Goal: Task Accomplishment & Management: Manage account settings

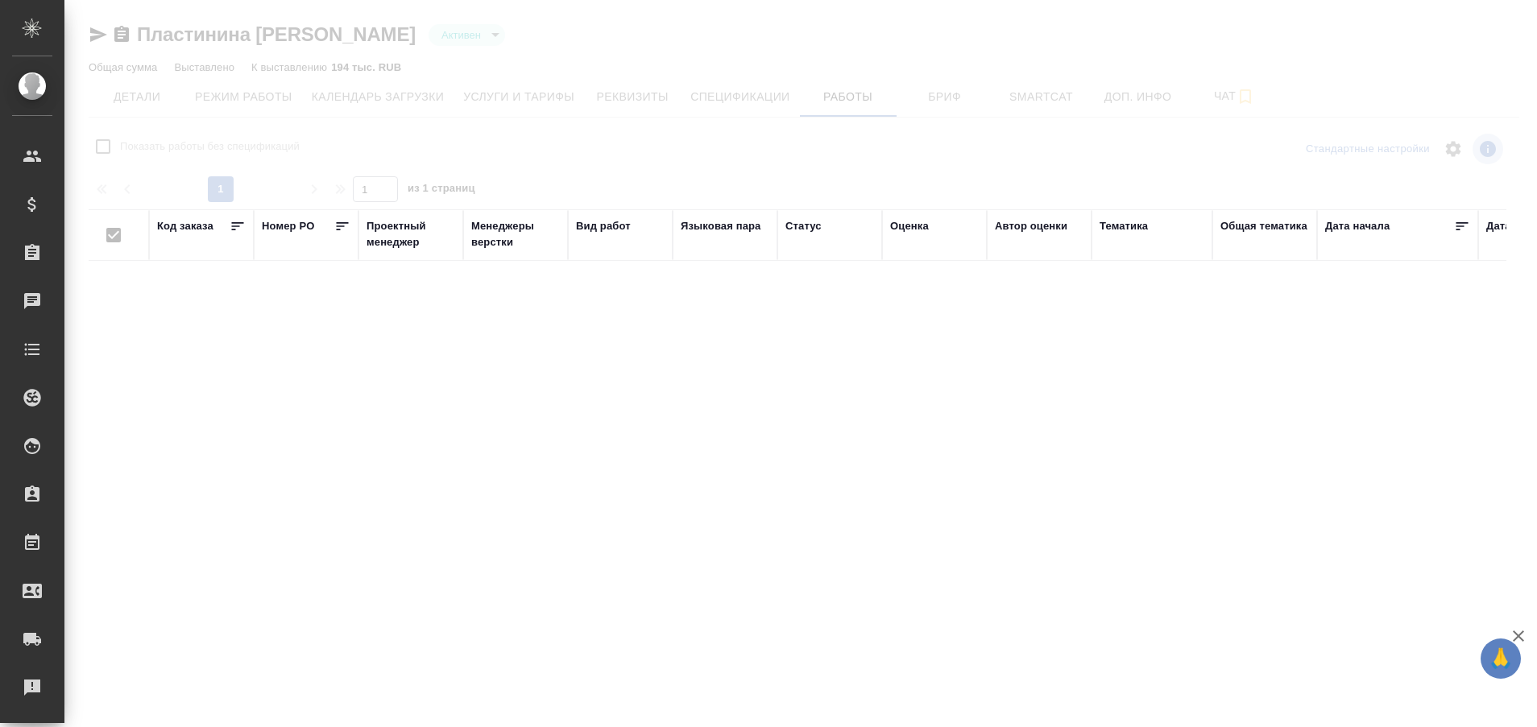
type input "active"
checkbox input "false"
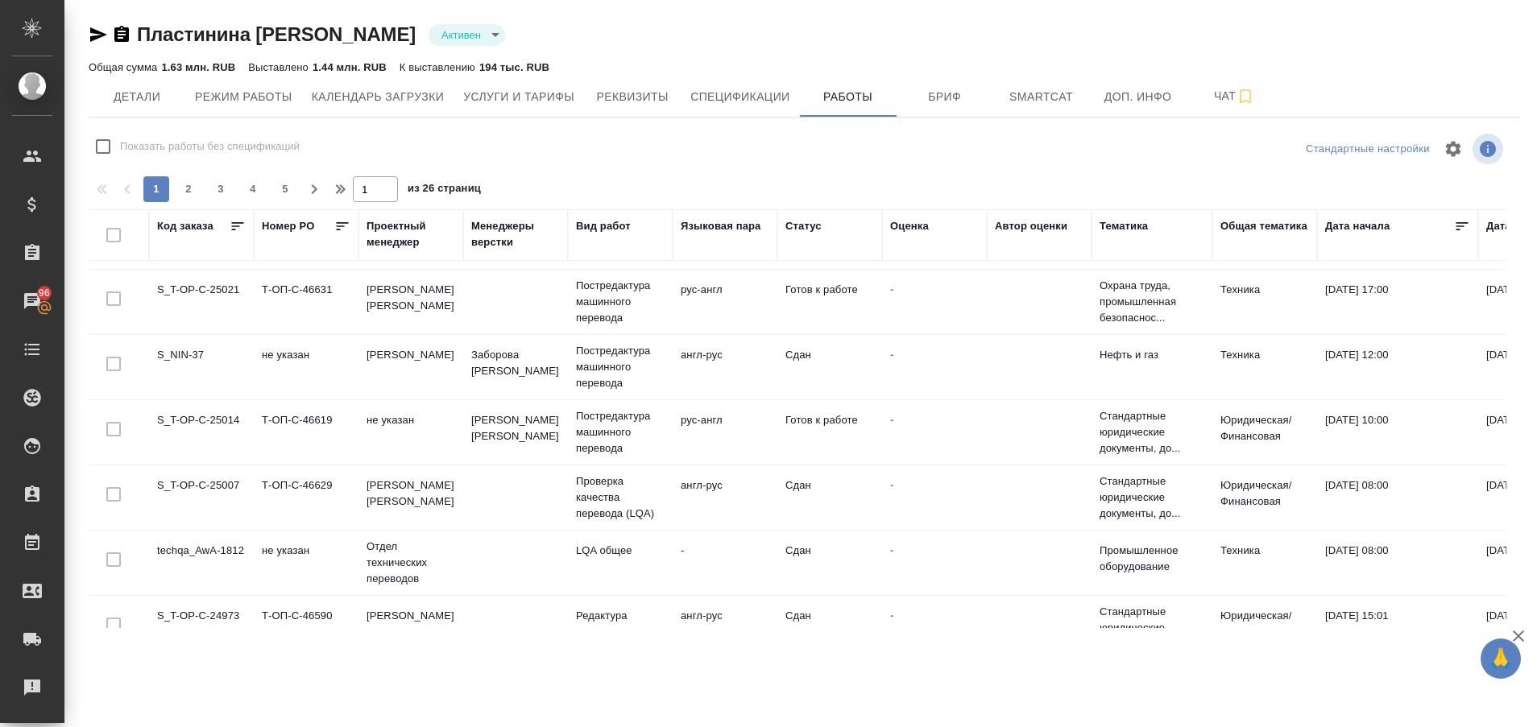
scroll to position [192, 0]
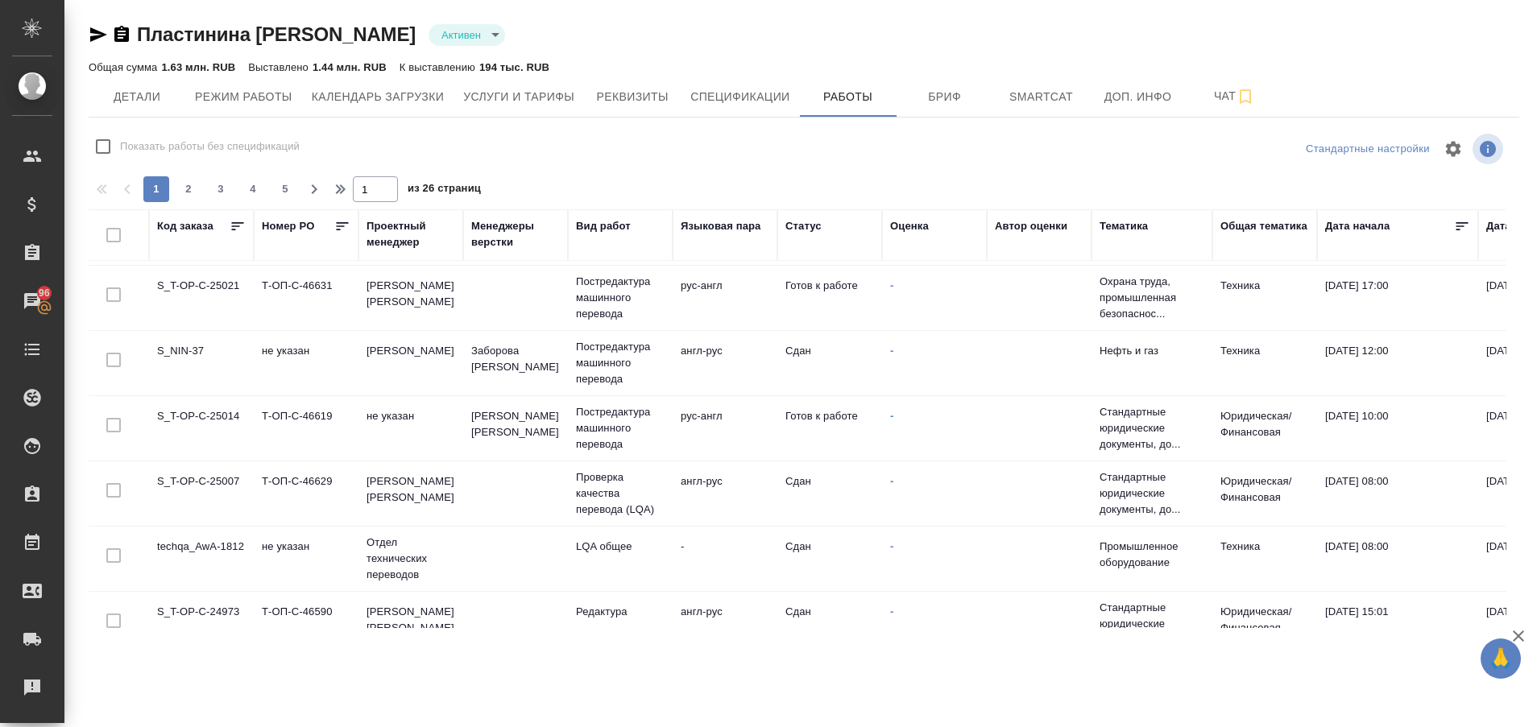
click at [167, 421] on td "S_T-OP-C-25014" at bounding box center [201, 428] width 105 height 56
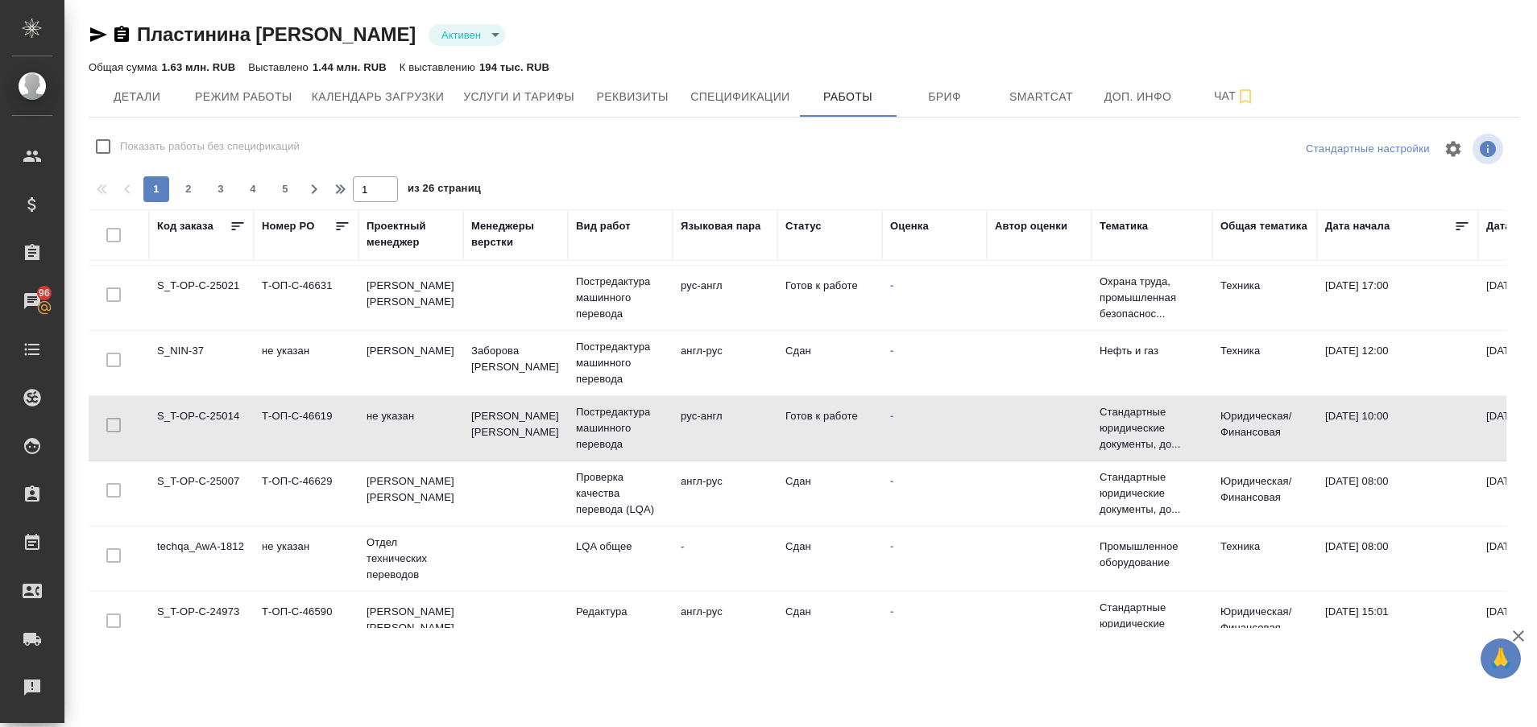
click at [167, 421] on td "S_T-OP-C-25014" at bounding box center [201, 428] width 105 height 56
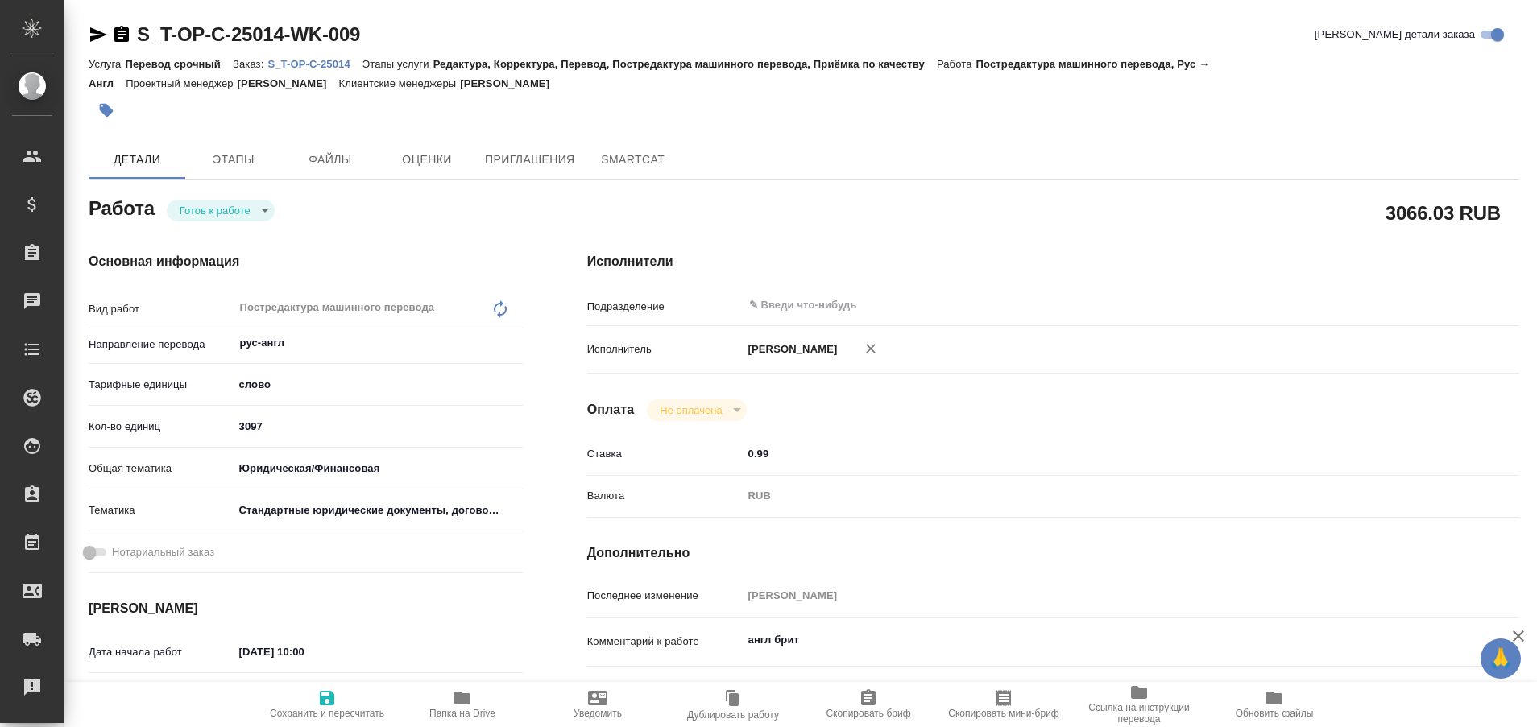
type textarea "x"
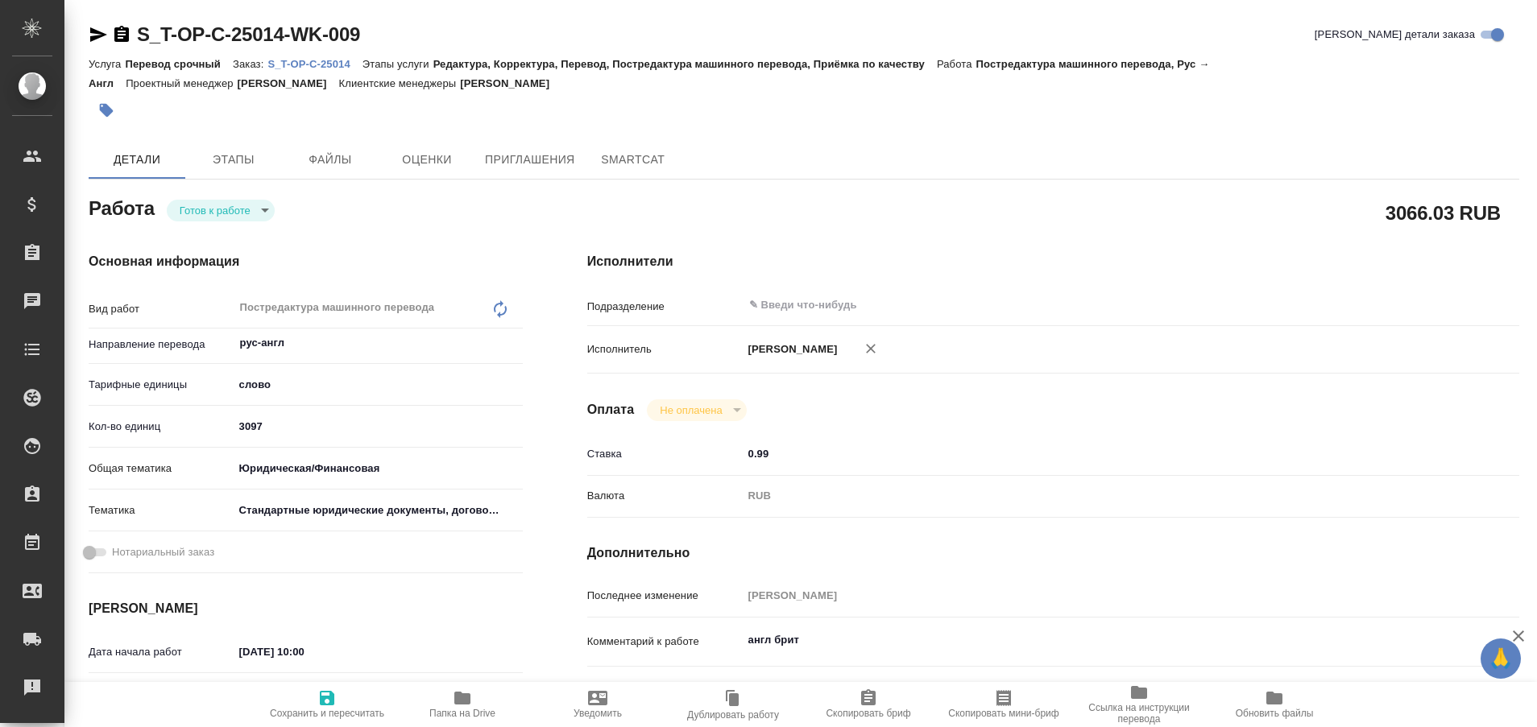
type textarea "x"
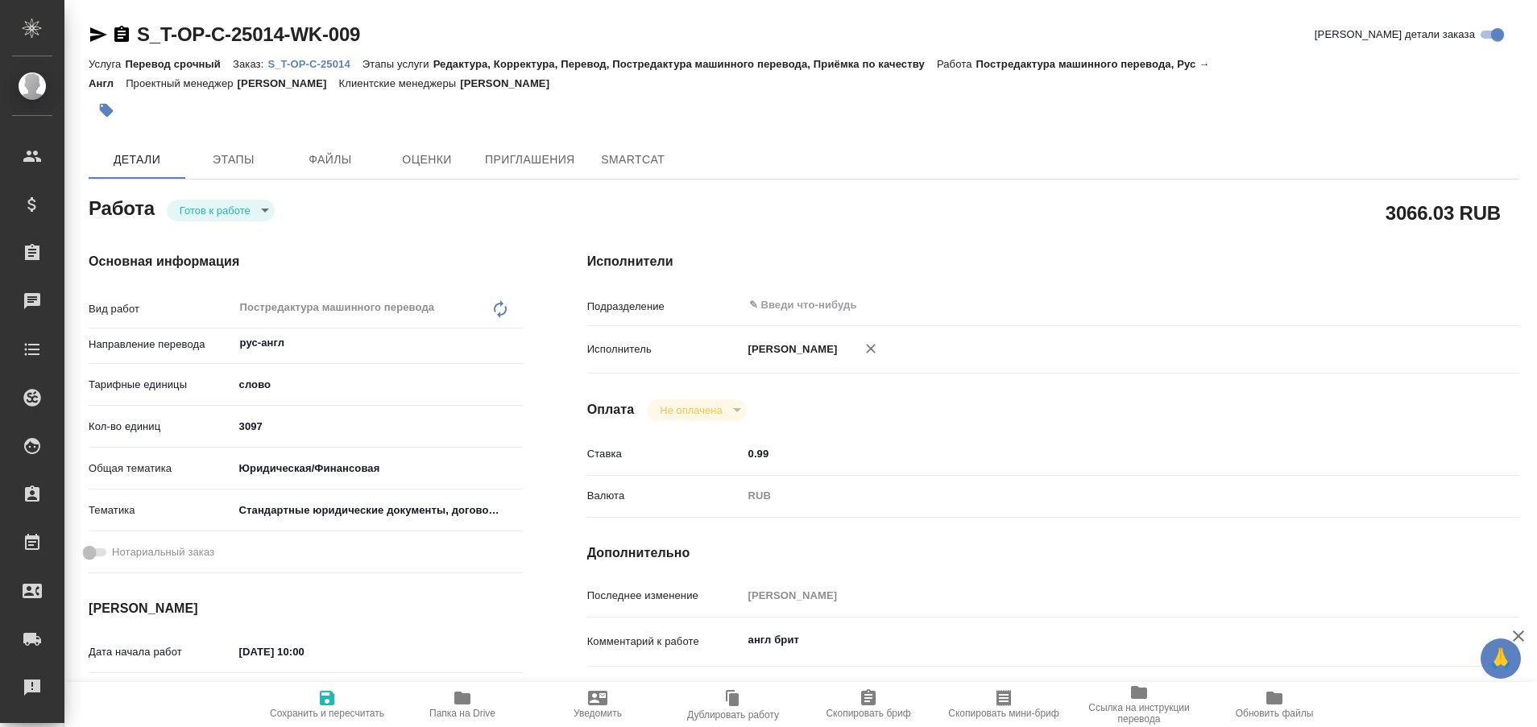
type textarea "x"
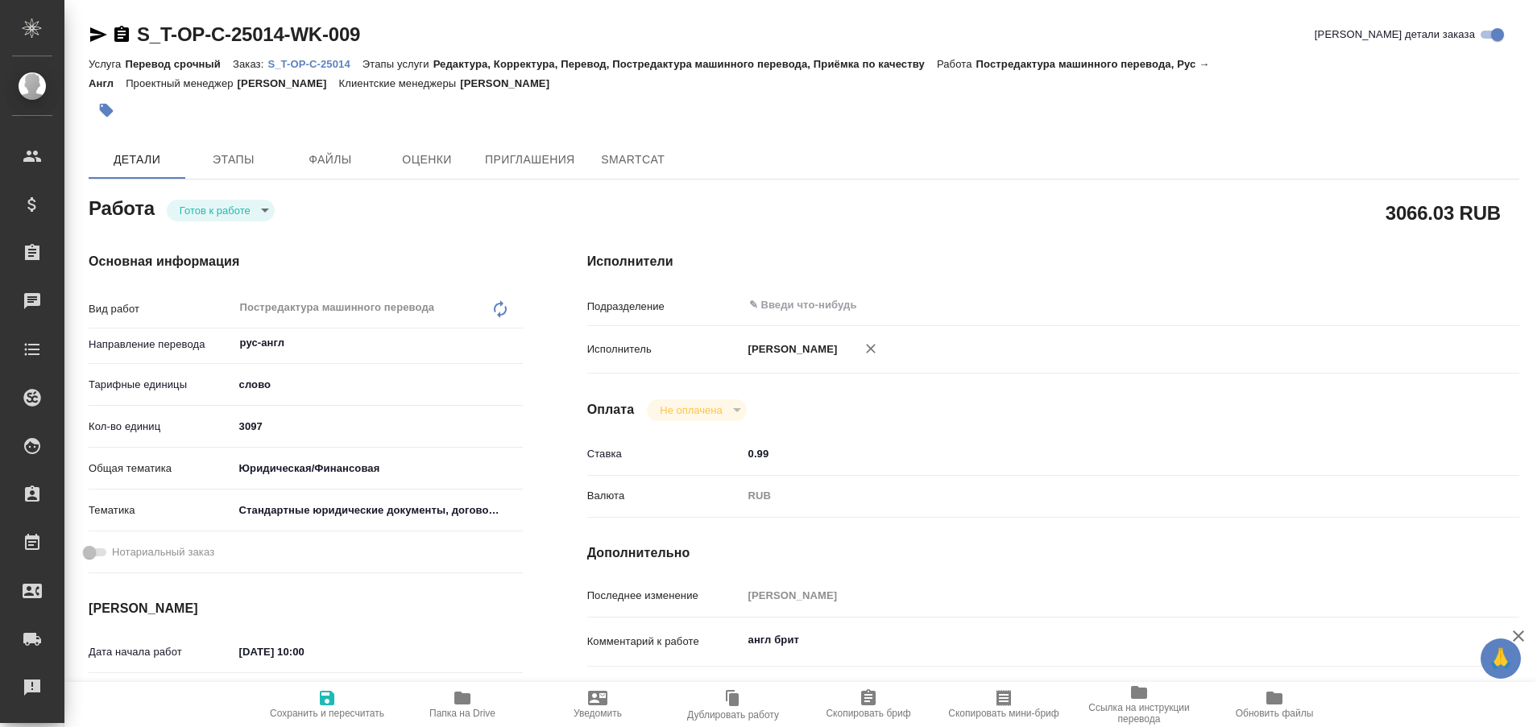
type textarea "x"
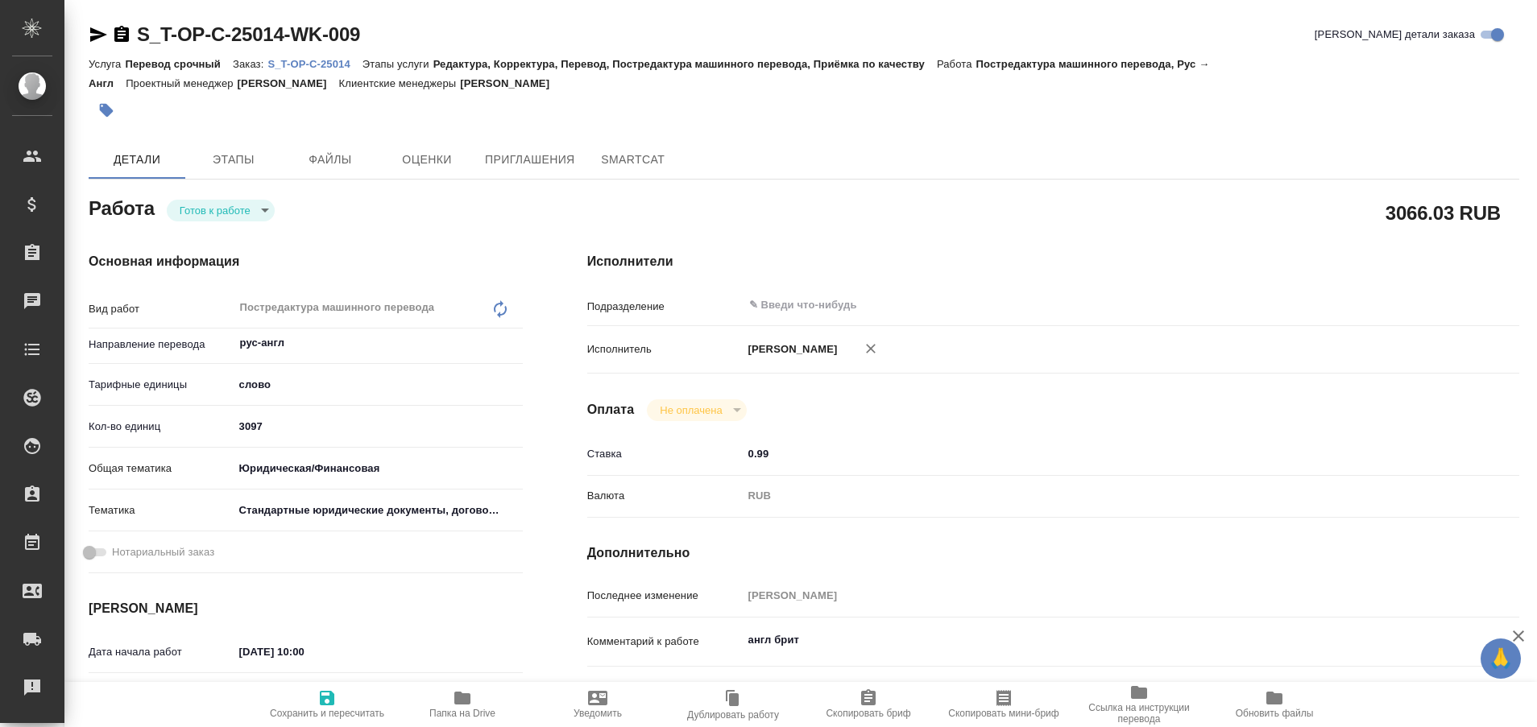
type textarea "x"
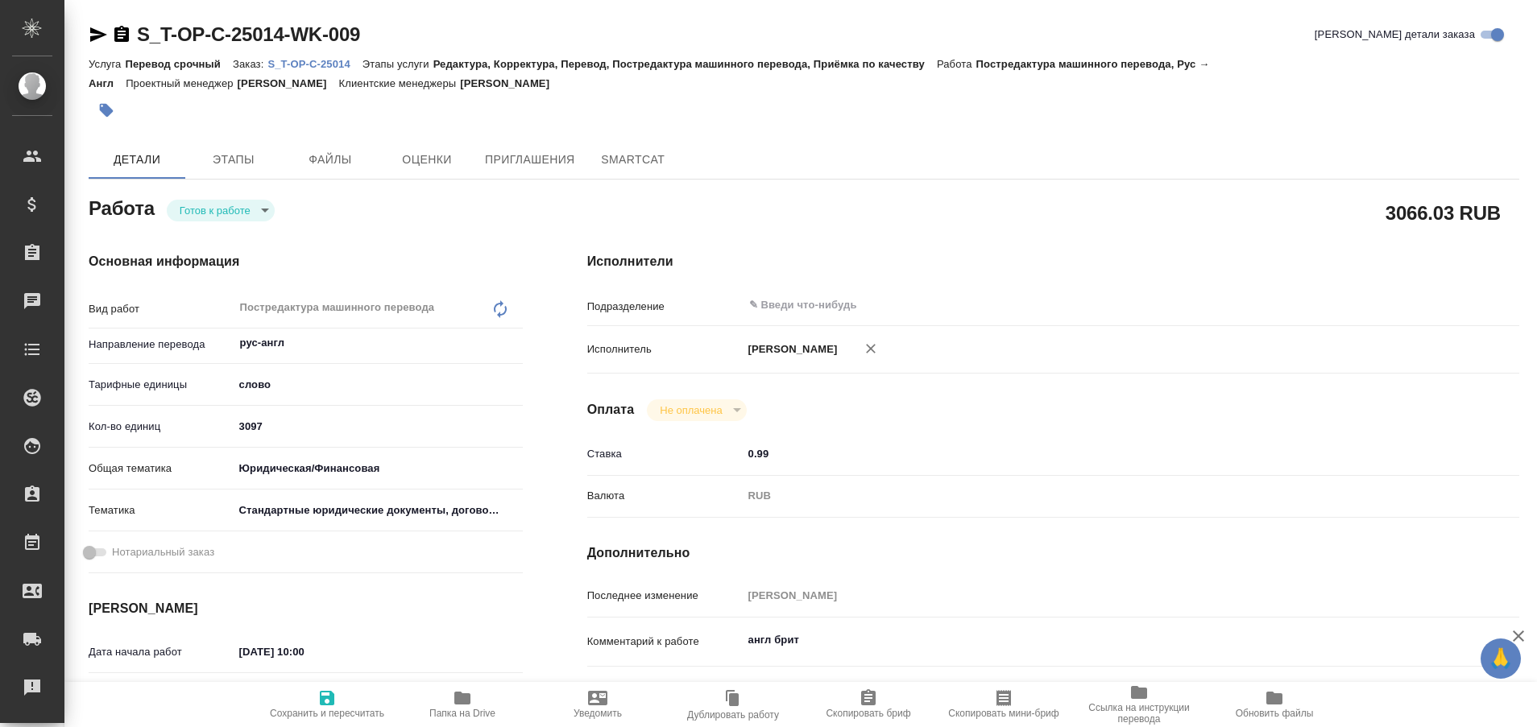
type textarea "x"
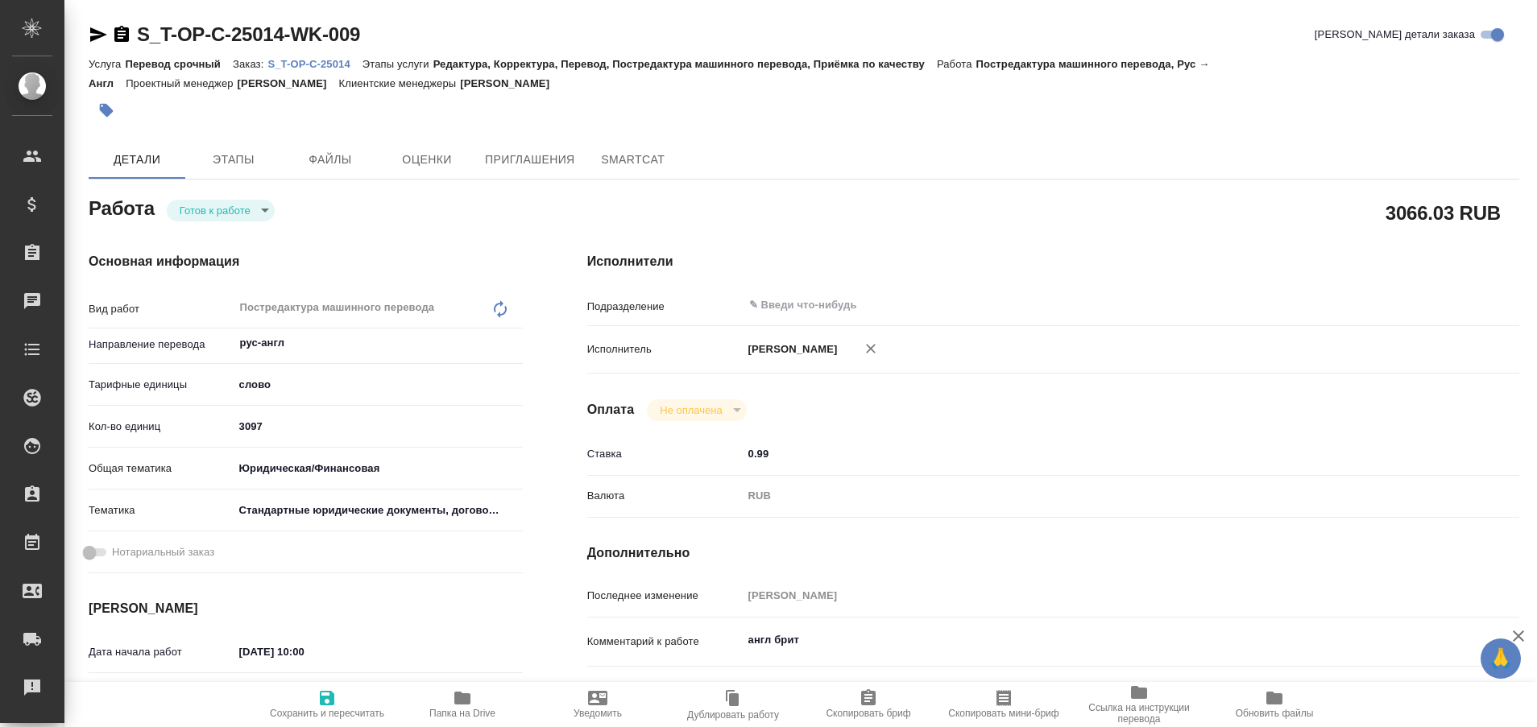
type textarea "x"
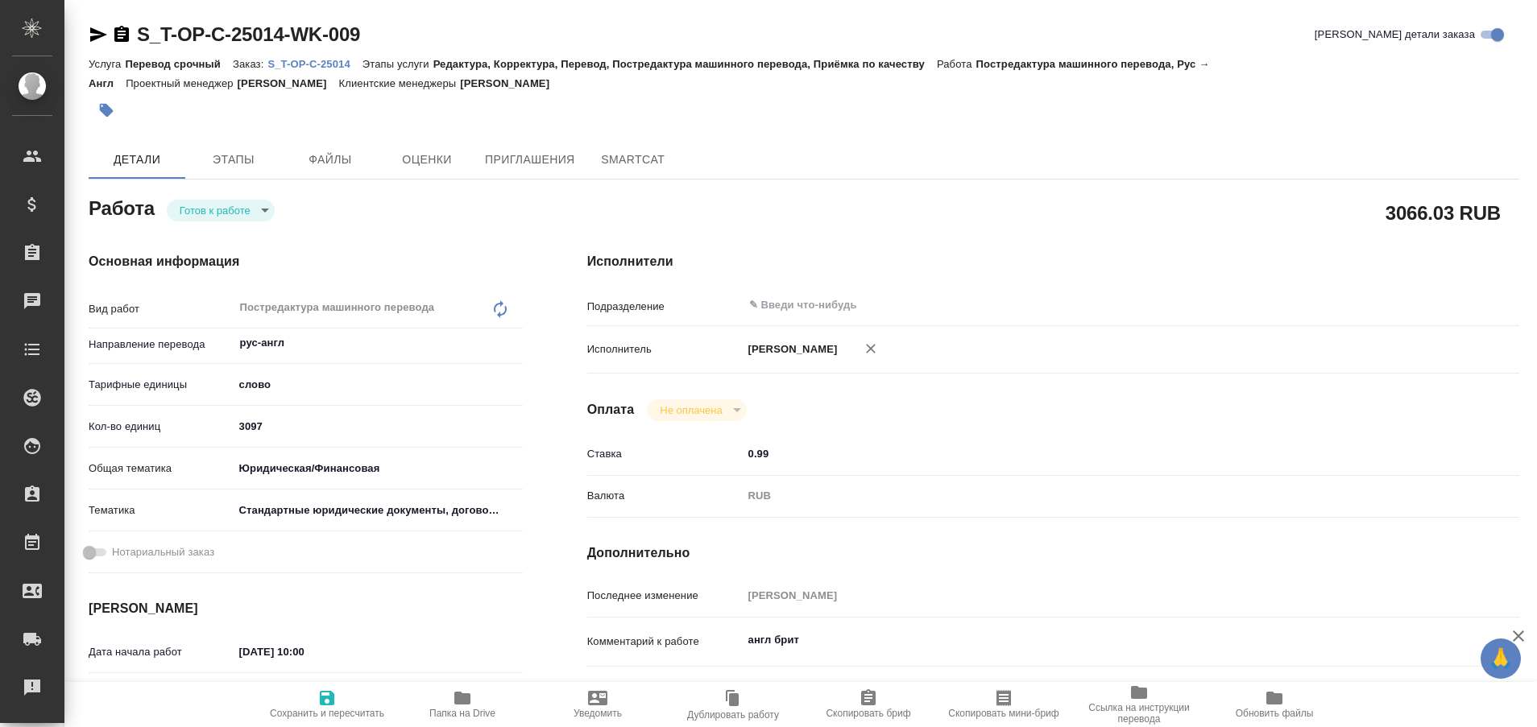
type textarea "x"
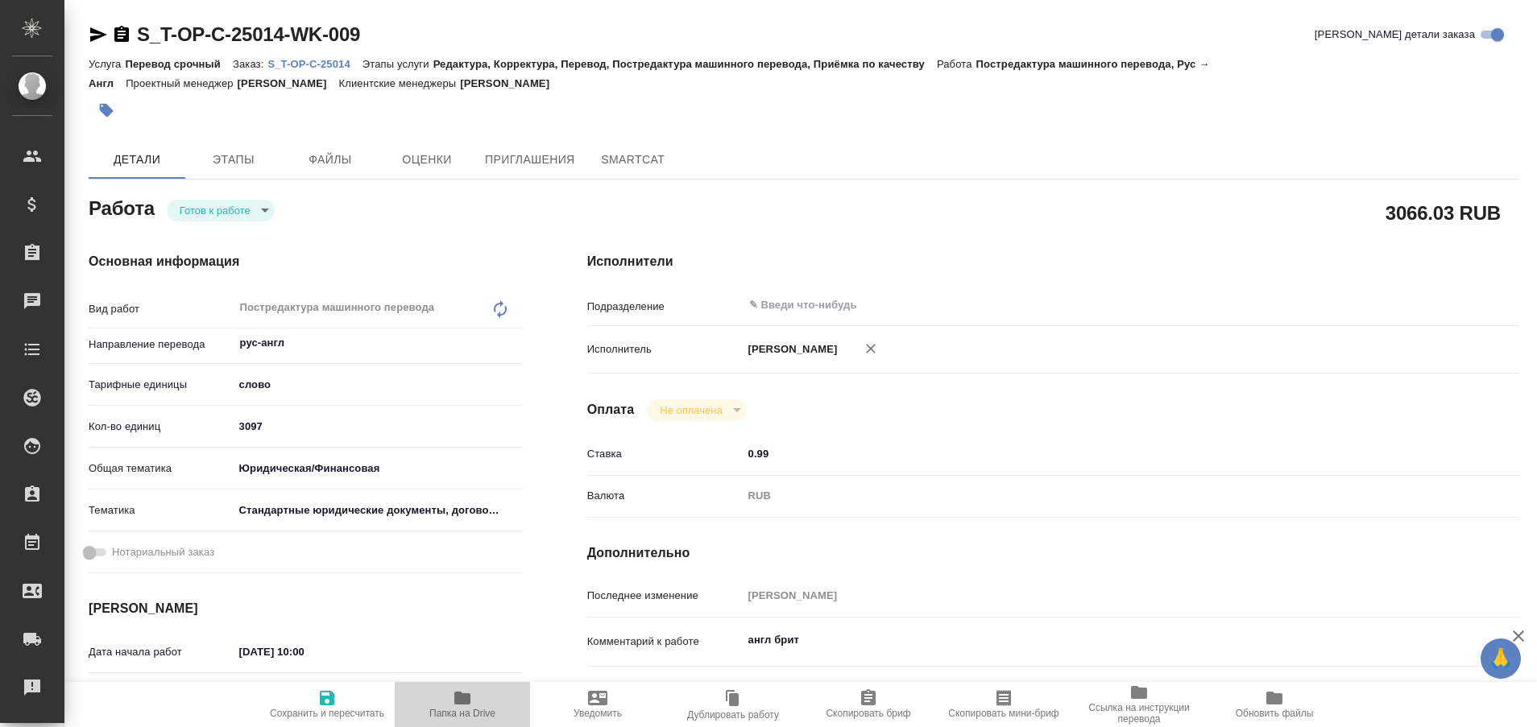
click at [456, 710] on span "Папка на Drive" at bounding box center [462, 713] width 66 height 11
type textarea "x"
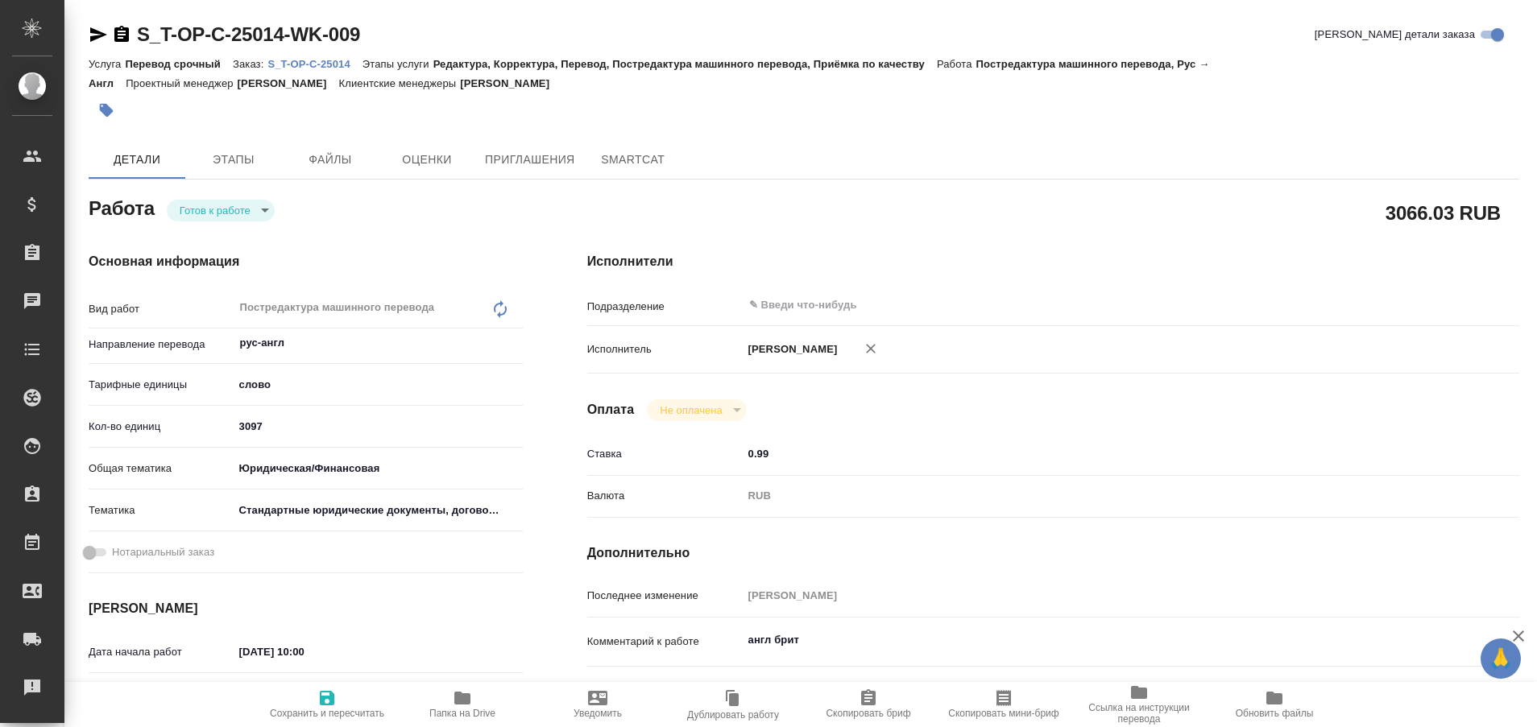
type textarea "x"
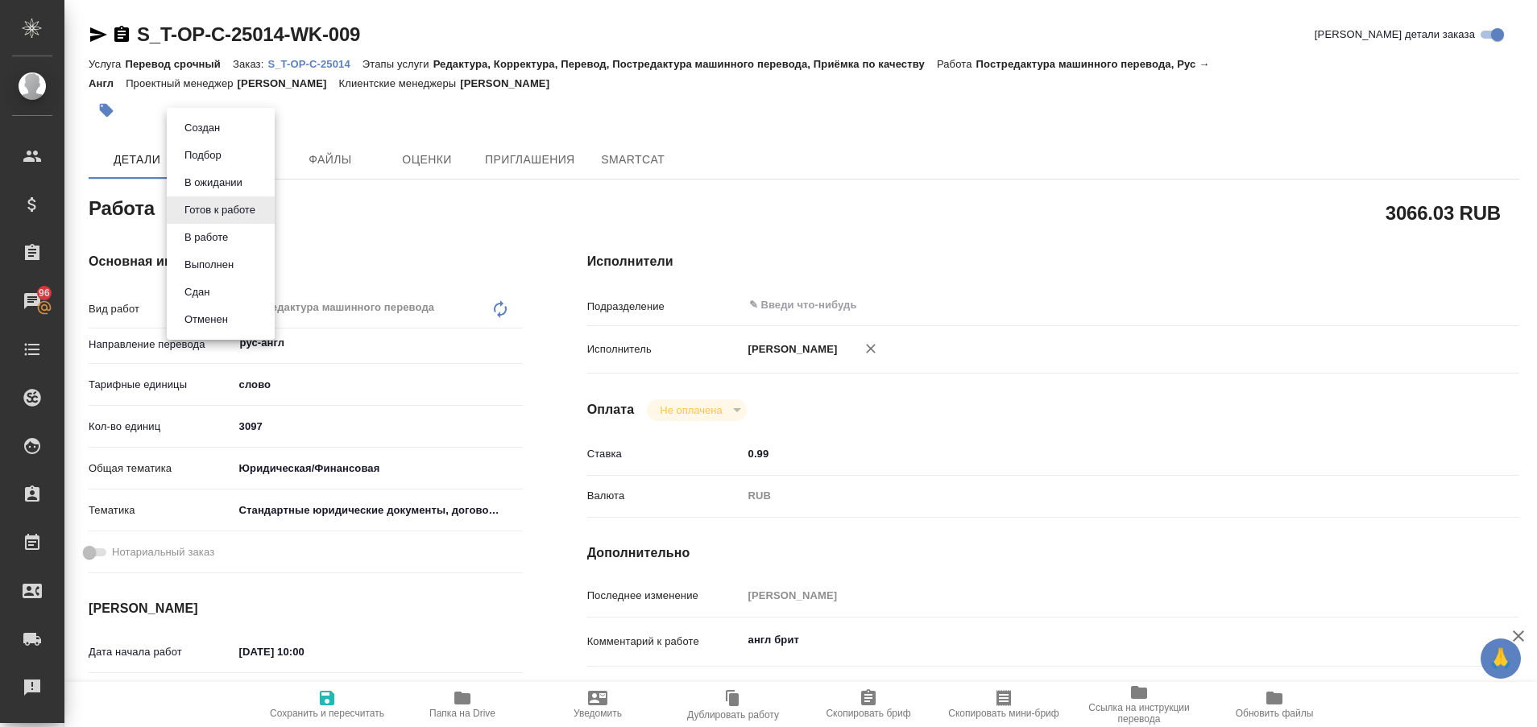
click at [265, 203] on body "🙏 .cls-1 fill:#fff; AWATERA Plastinina Anastasia Клиенты Спецификации Заказы 96…" at bounding box center [768, 363] width 1537 height 727
click at [217, 259] on button "Выполнен" at bounding box center [209, 265] width 59 height 18
type textarea "x"
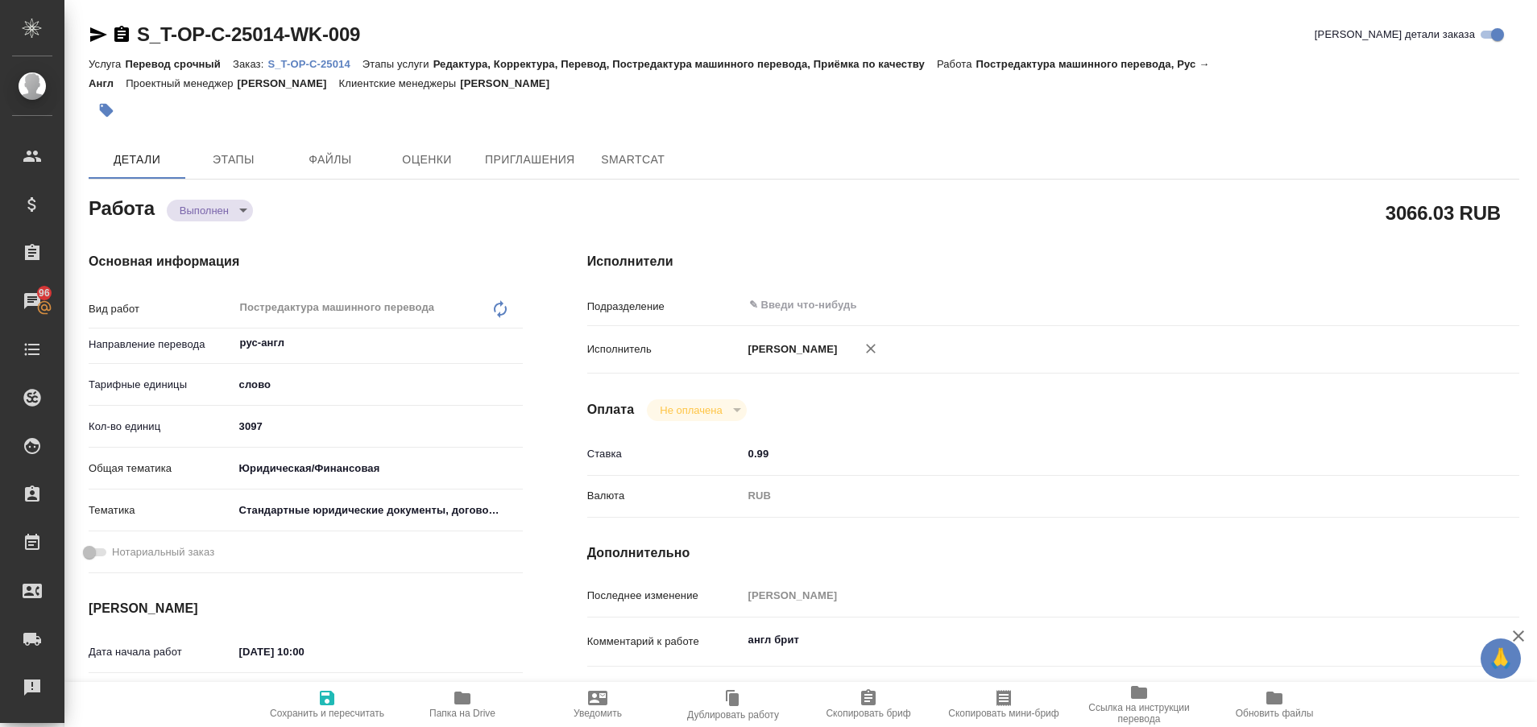
type textarea "x"
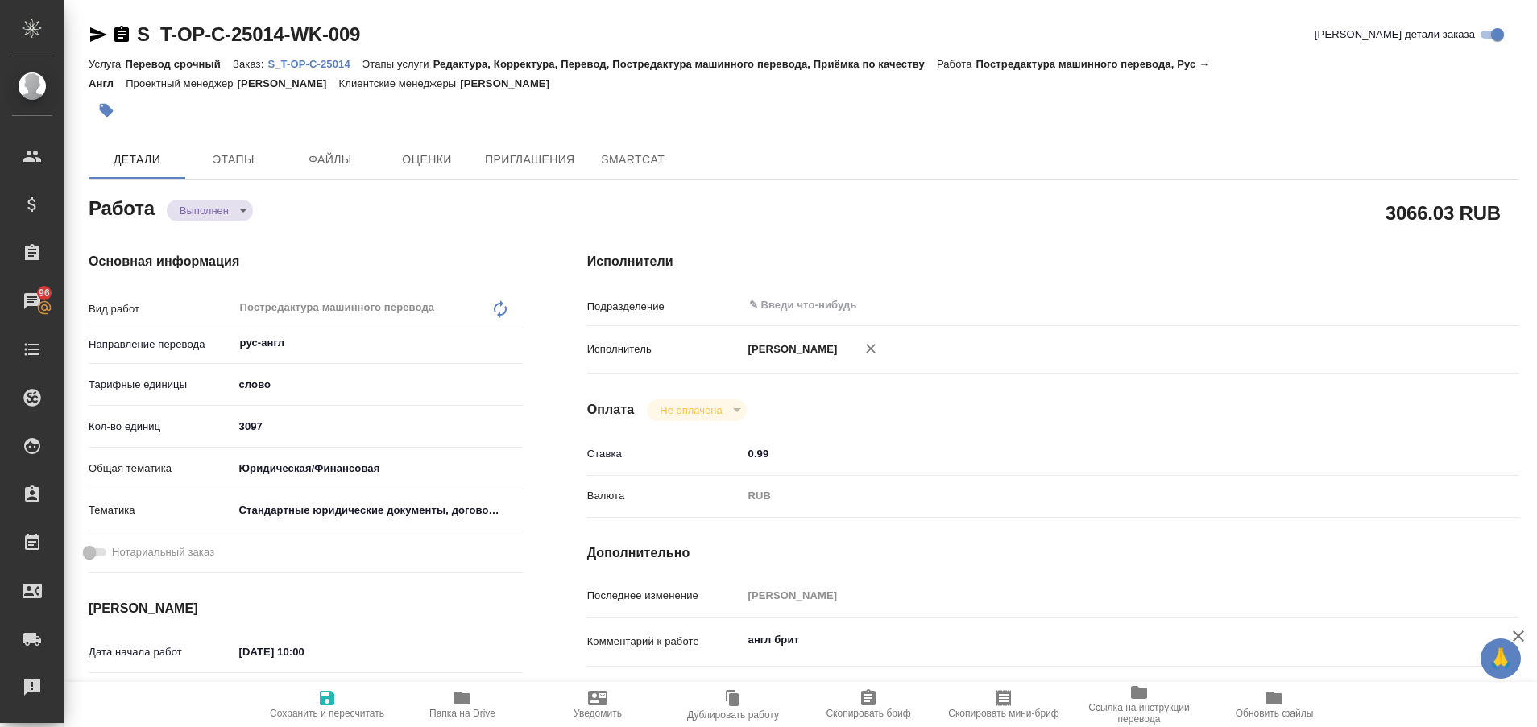
type textarea "x"
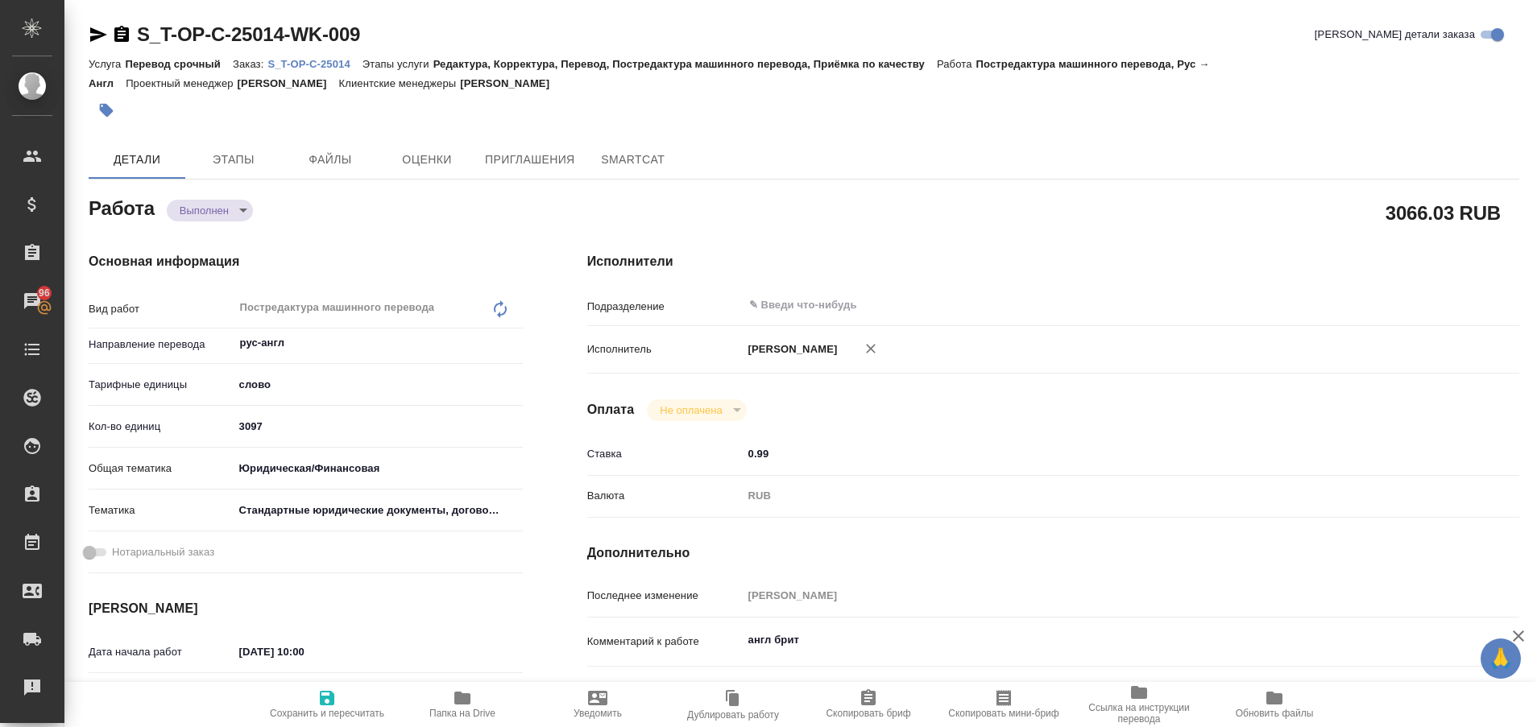
type textarea "x"
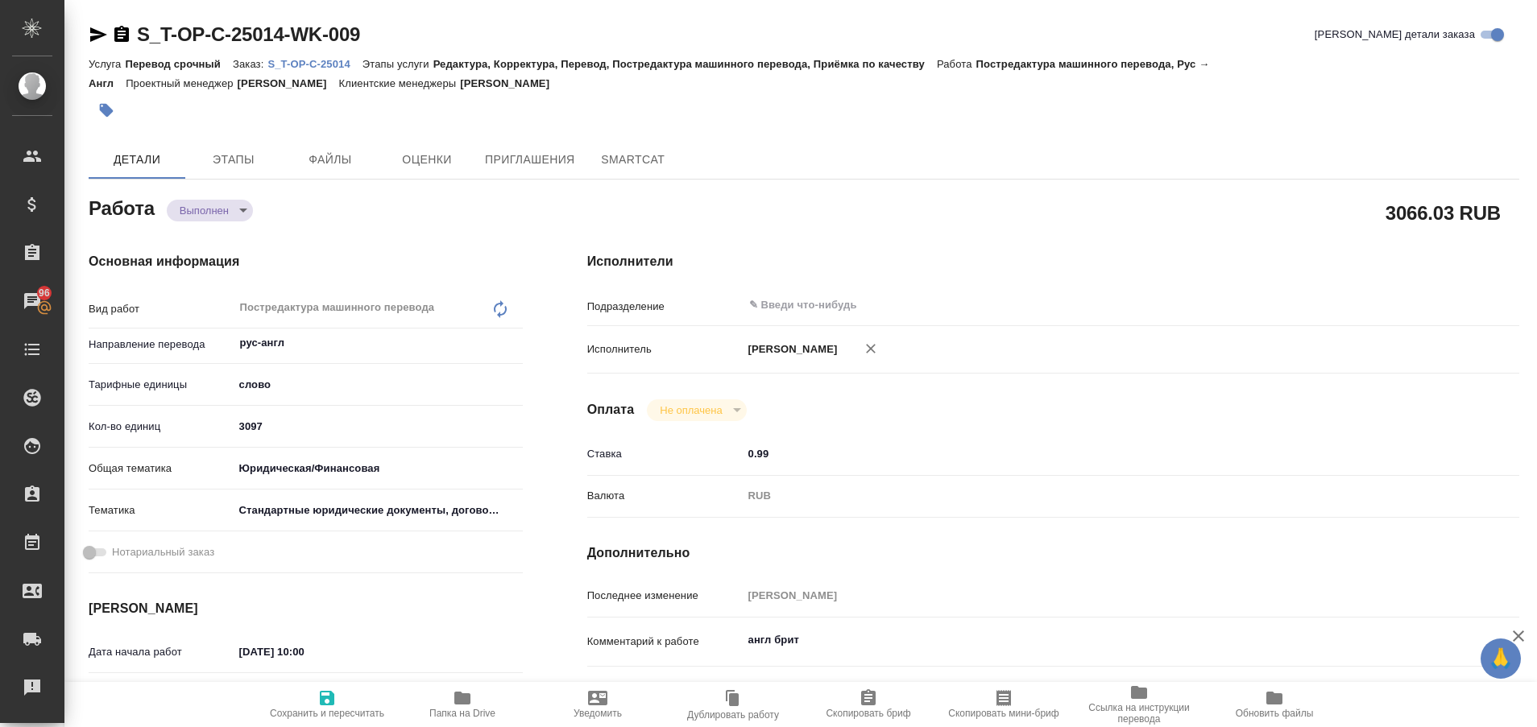
type textarea "x"
click at [329, 61] on p "S_T-OP-C-25014" at bounding box center [314, 64] width 94 height 12
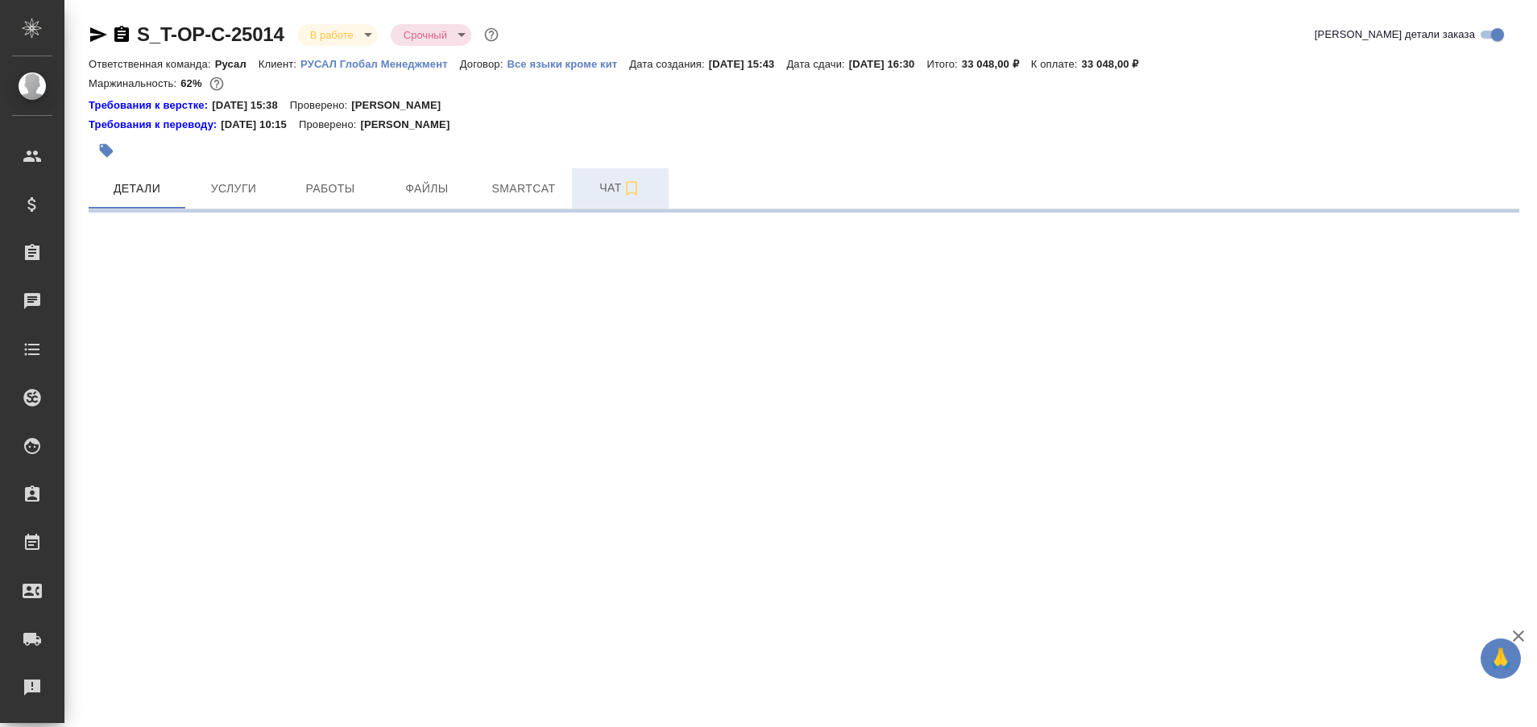
select select "RU"
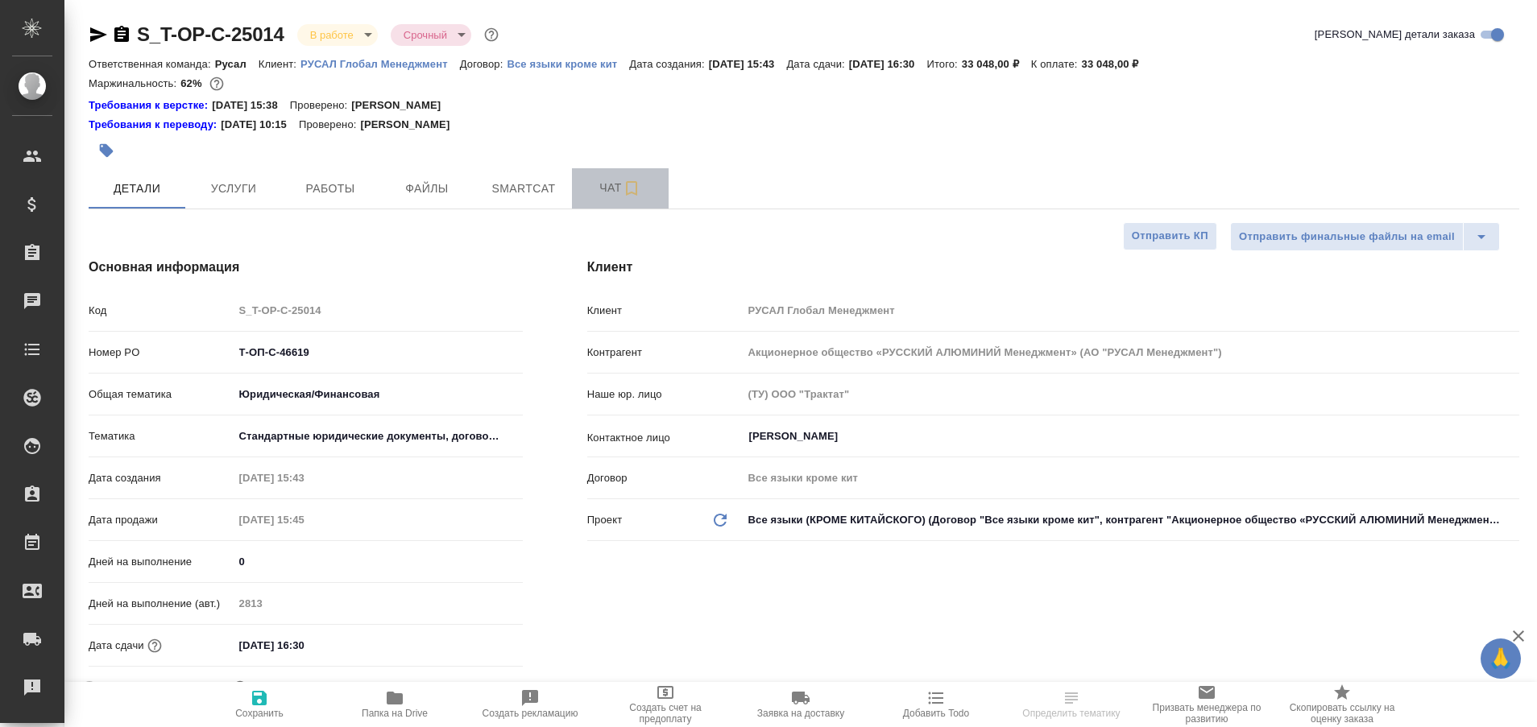
click at [614, 185] on span "Чат" at bounding box center [619, 188] width 77 height 20
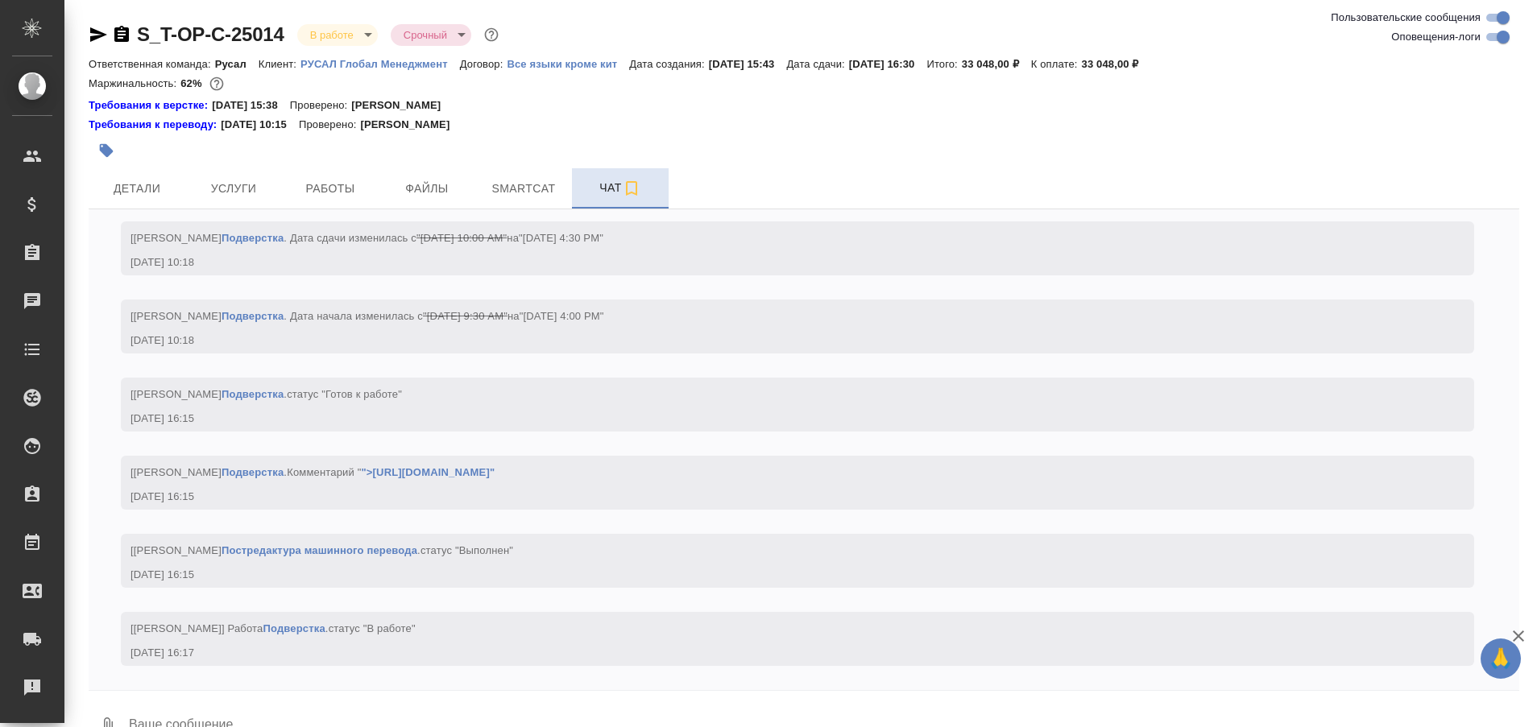
scroll to position [6202, 0]
click at [335, 196] on span "Работы" at bounding box center [330, 189] width 77 height 20
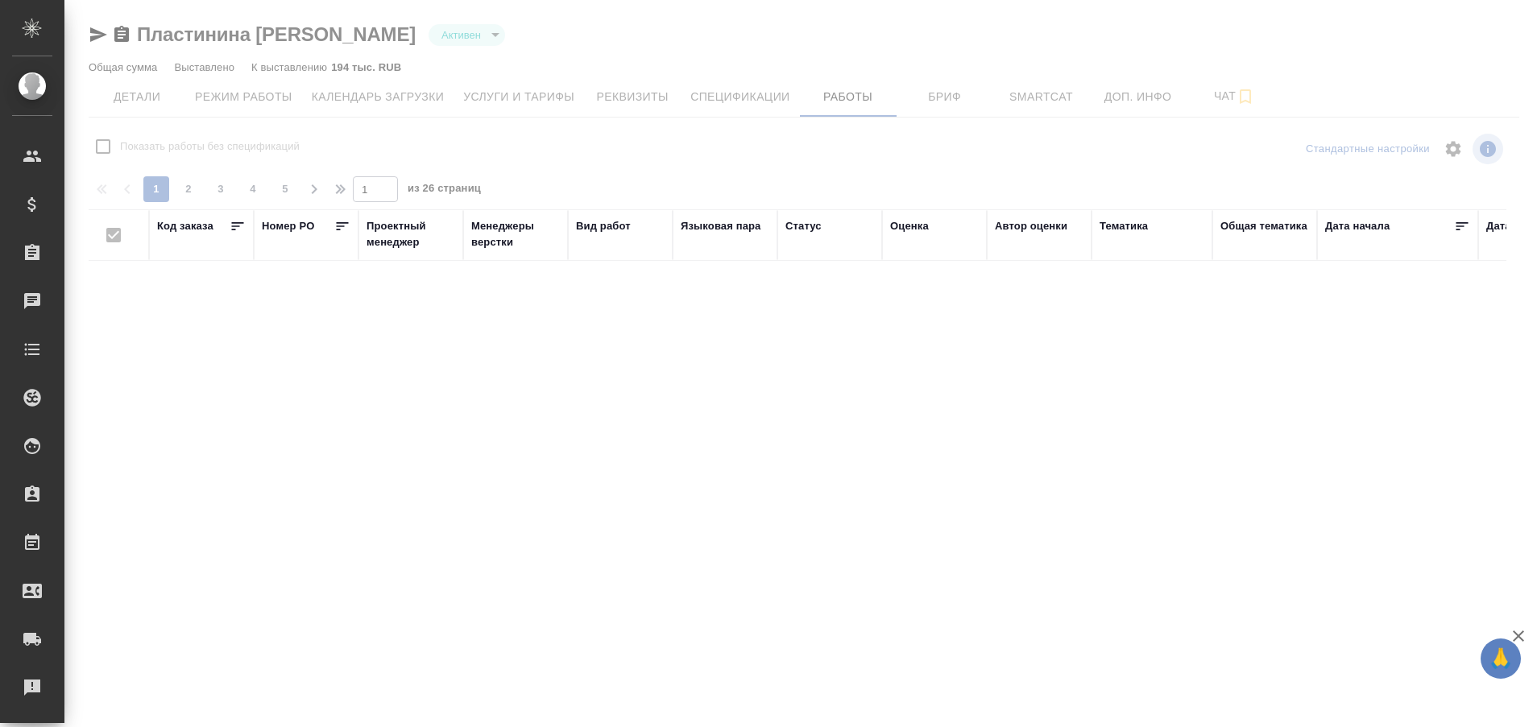
checkbox input "false"
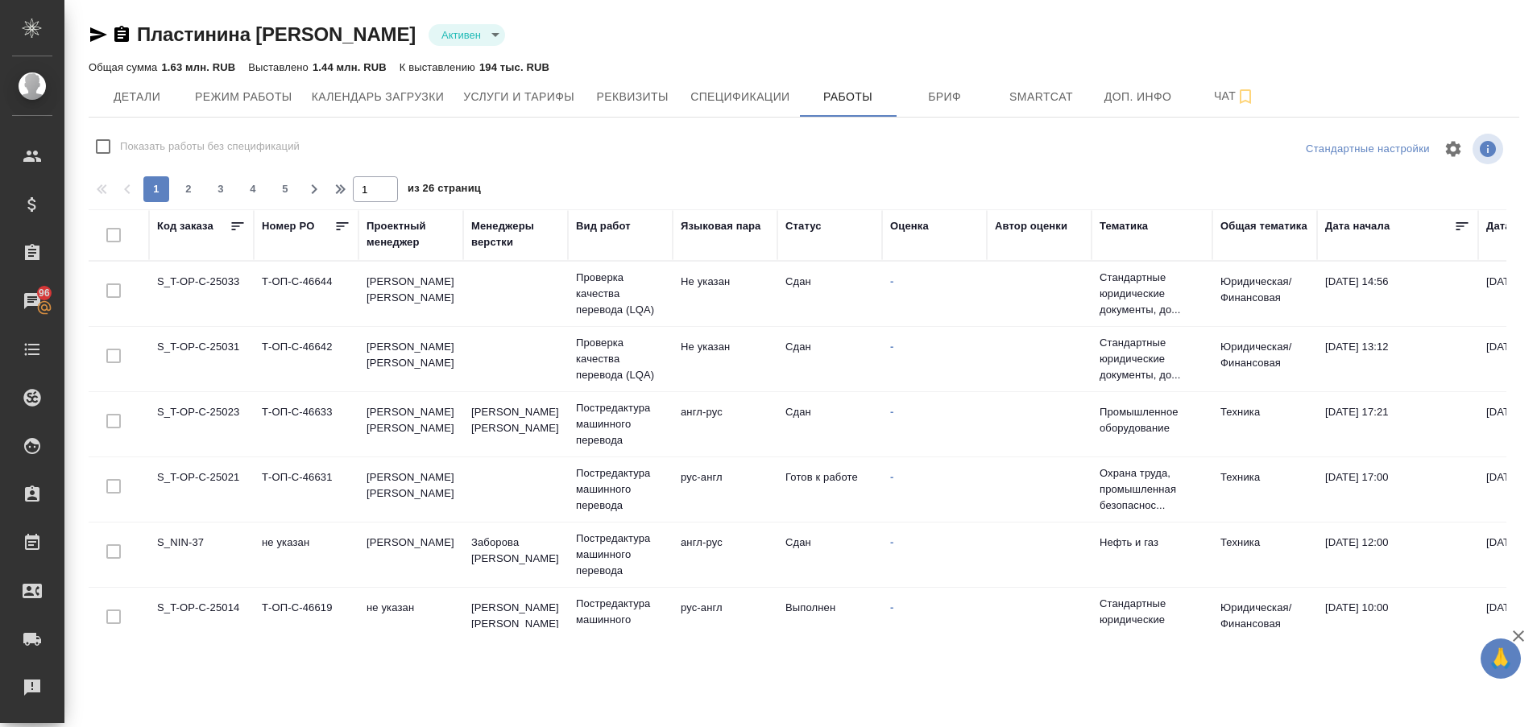
click at [217, 601] on td "S_T-OP-C-25014" at bounding box center [201, 620] width 105 height 56
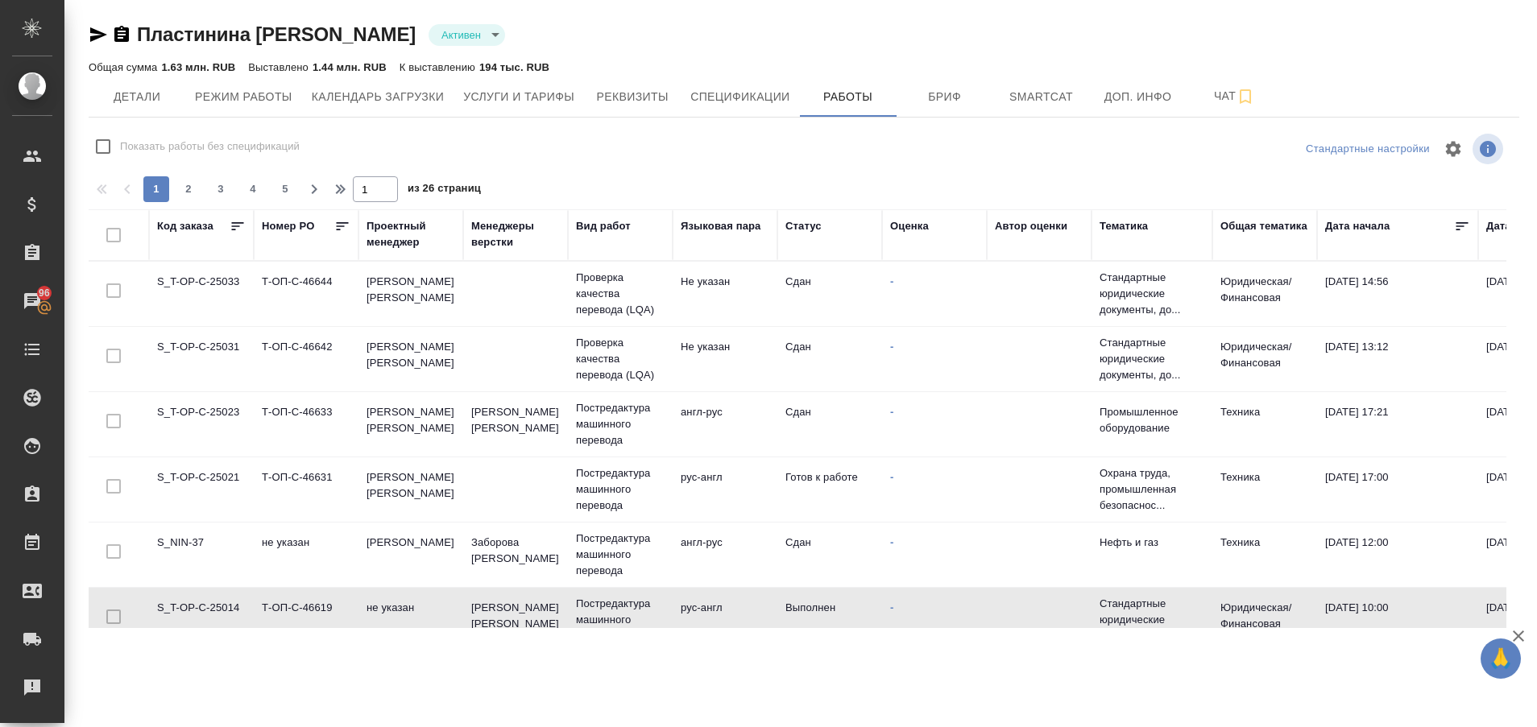
click at [217, 601] on td "S_T-OP-C-25014" at bounding box center [201, 620] width 105 height 56
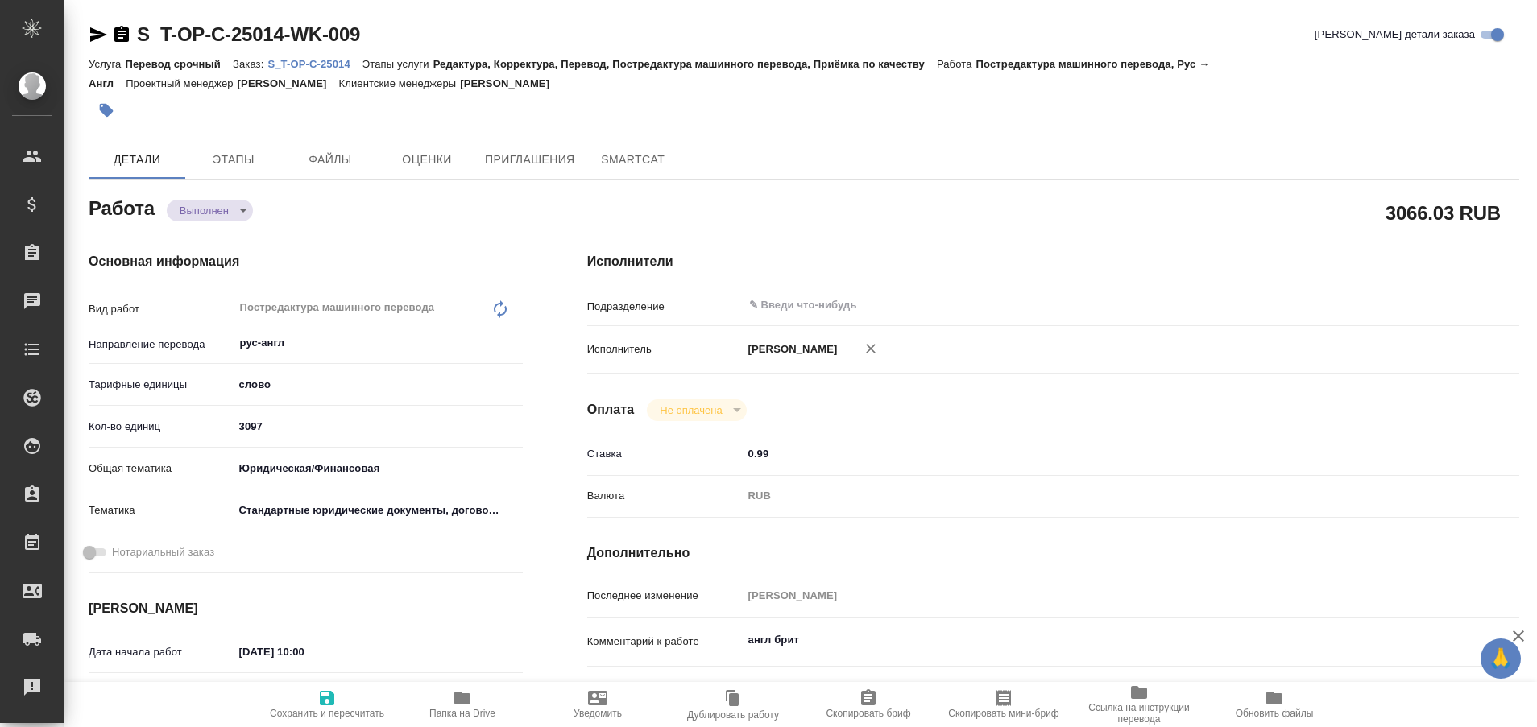
type textarea "x"
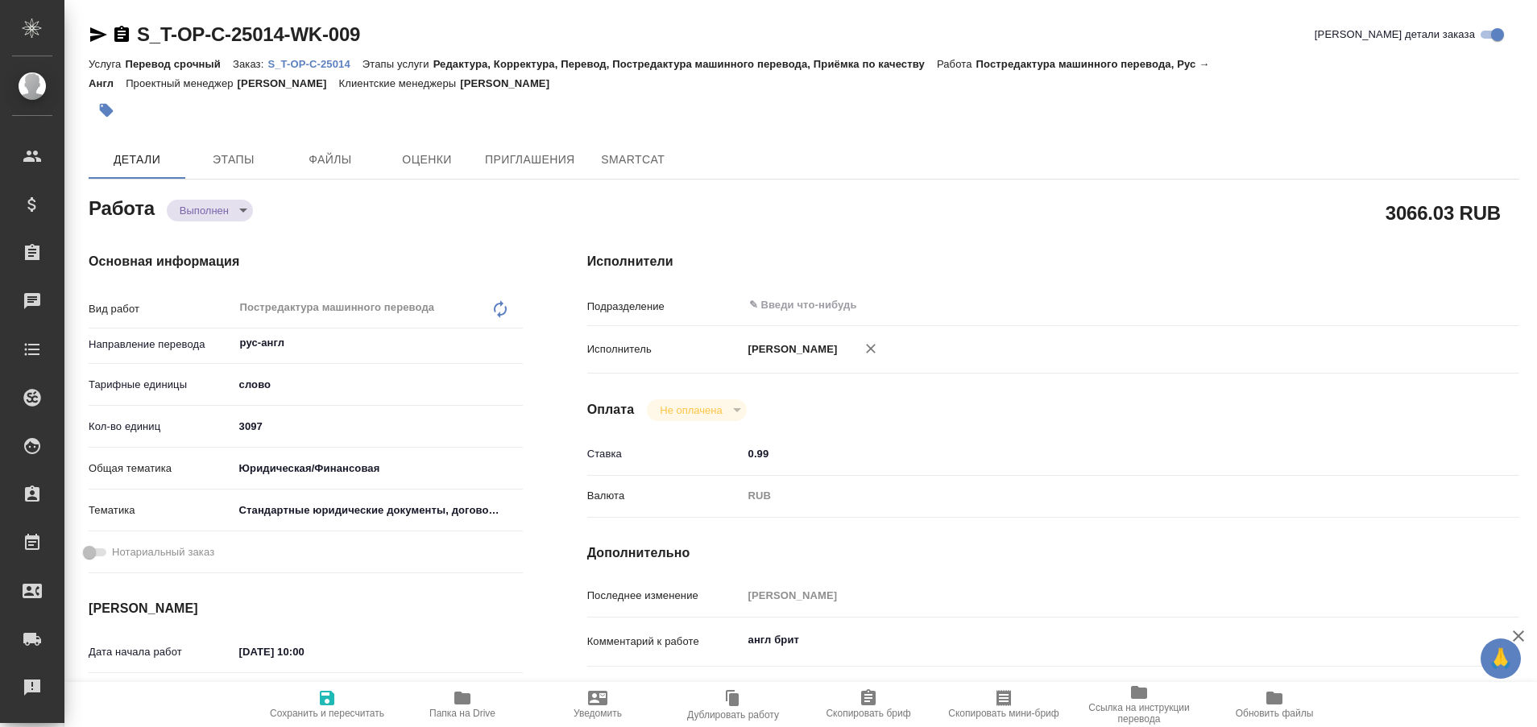
type textarea "x"
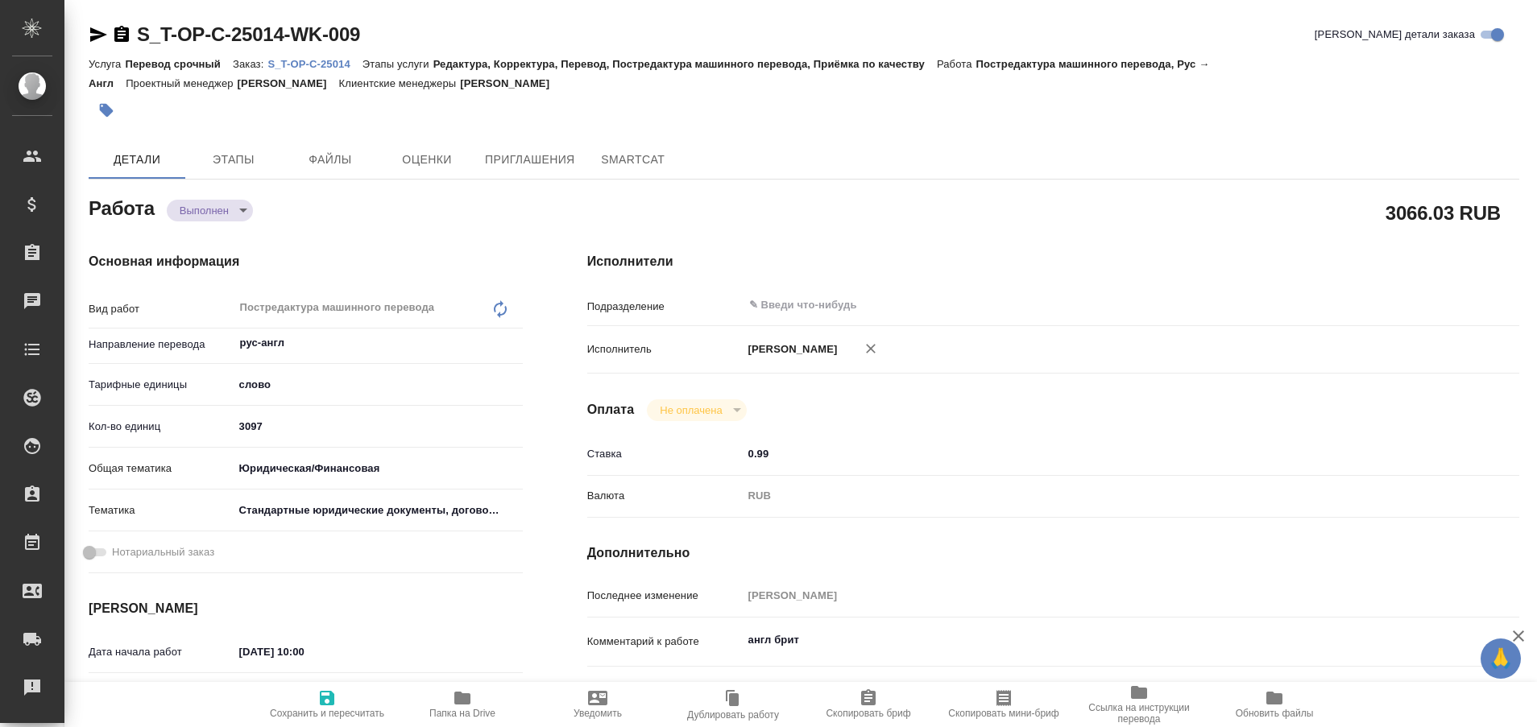
type textarea "x"
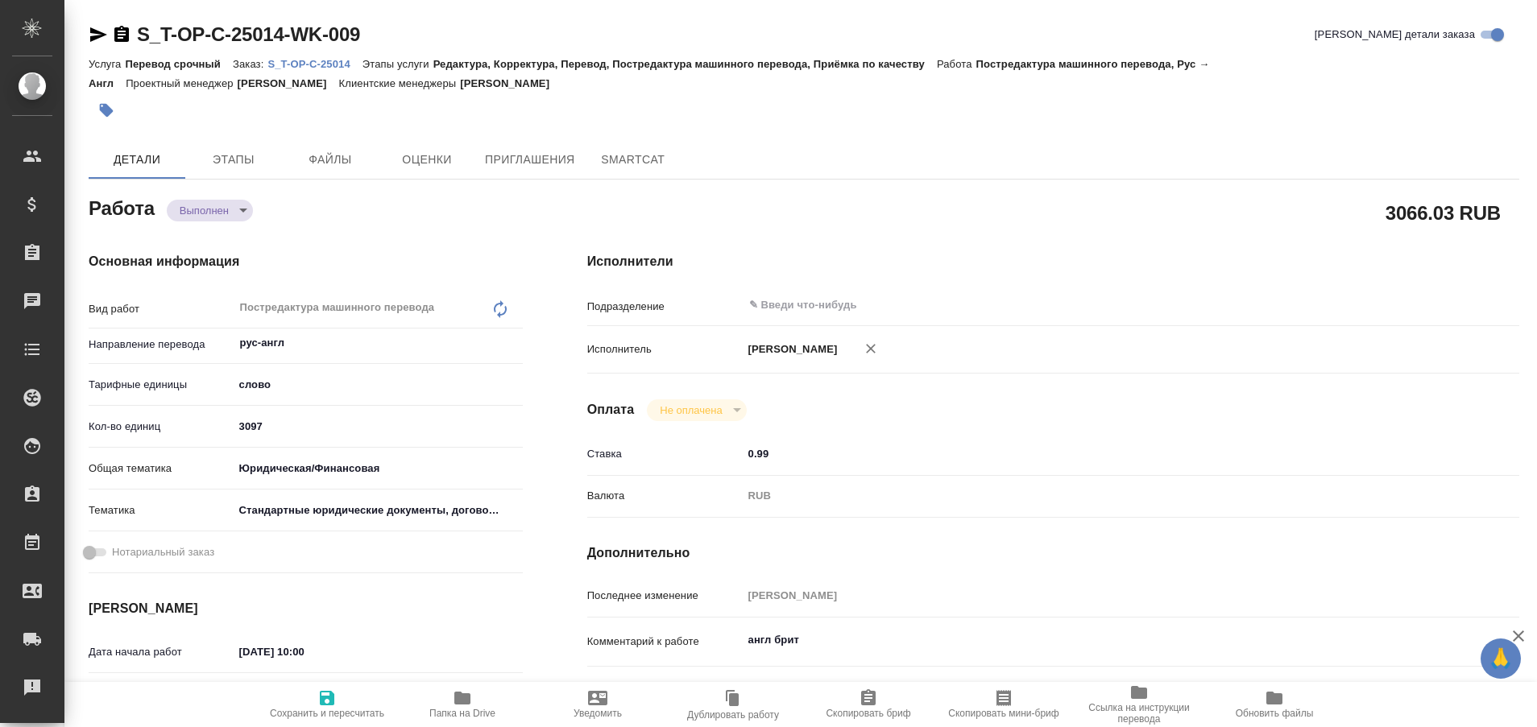
type textarea "x"
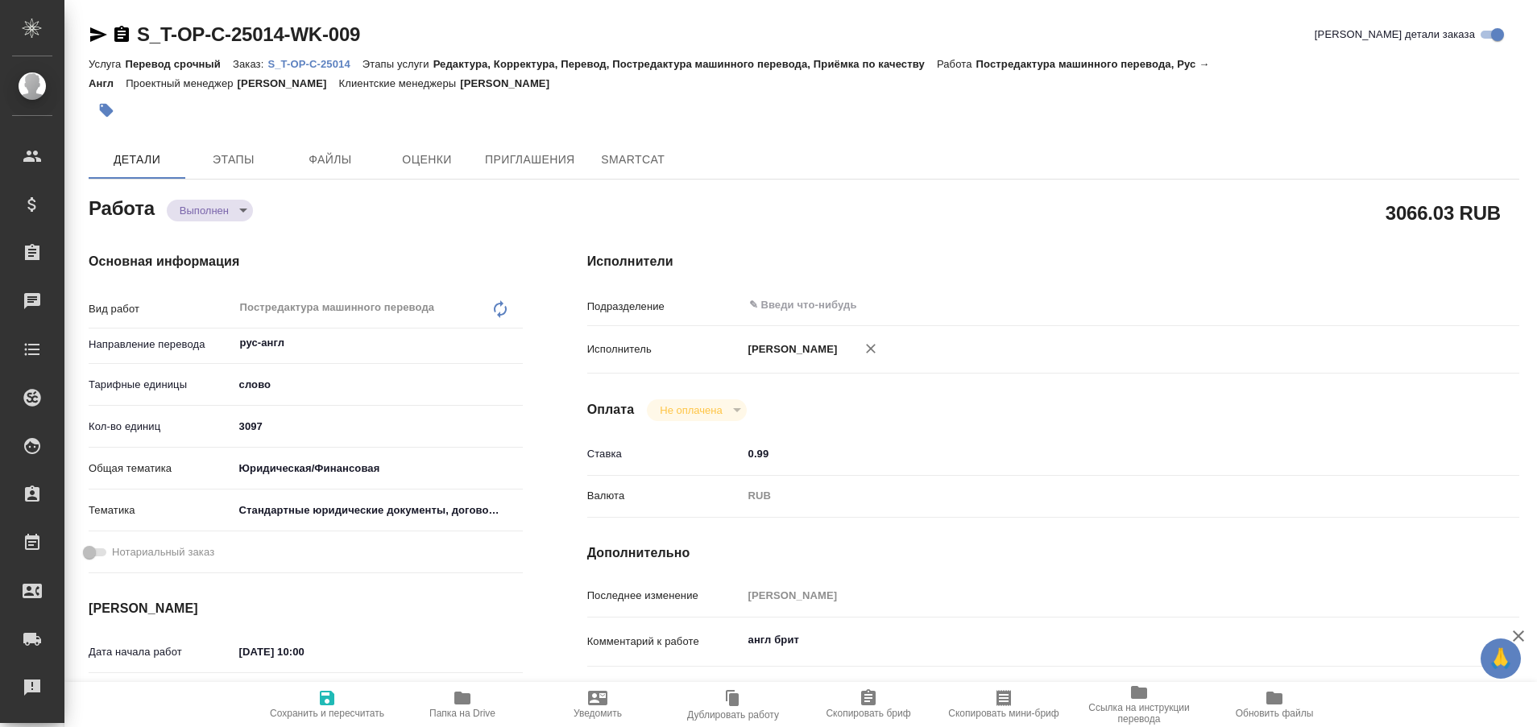
type textarea "x"
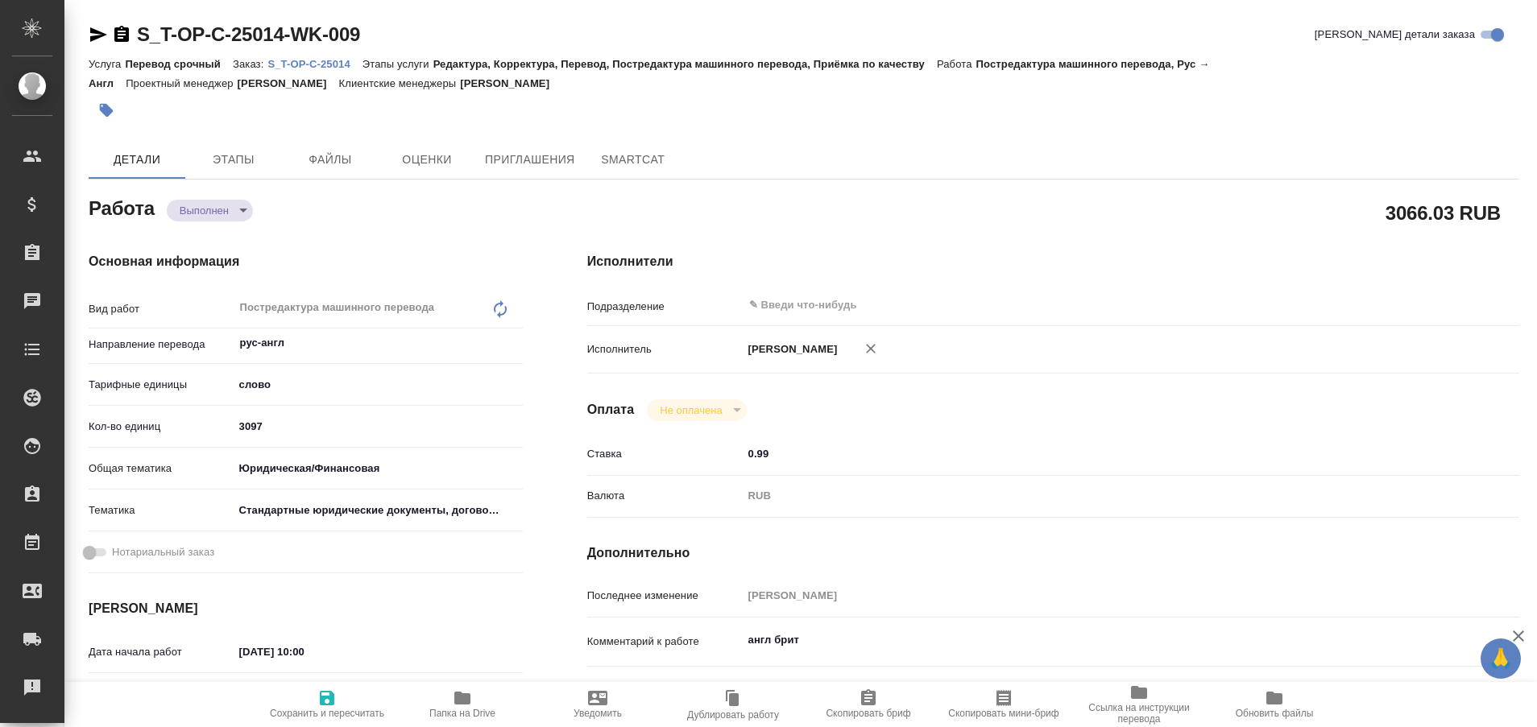
type textarea "x"
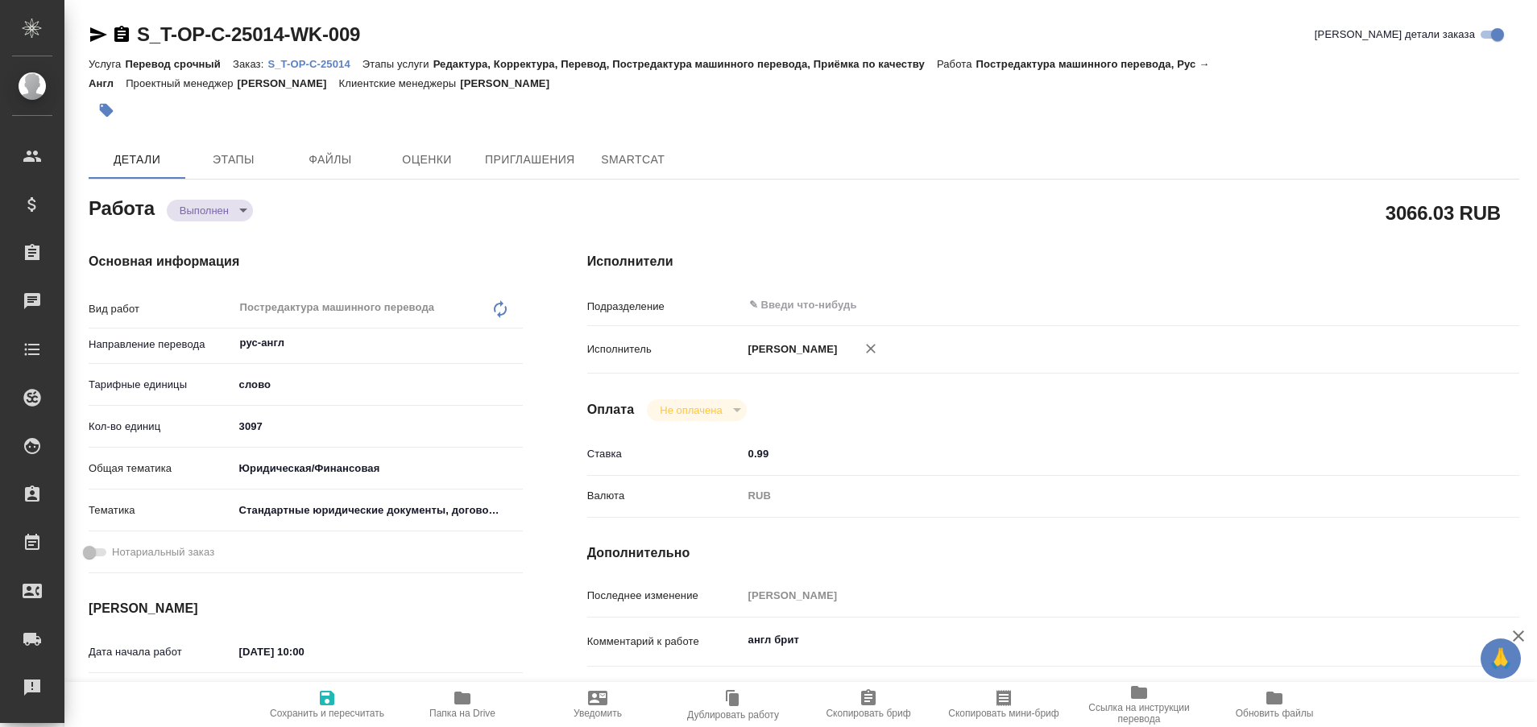
click at [322, 68] on p "S_T-OP-C-25014" at bounding box center [314, 64] width 94 height 12
type textarea "x"
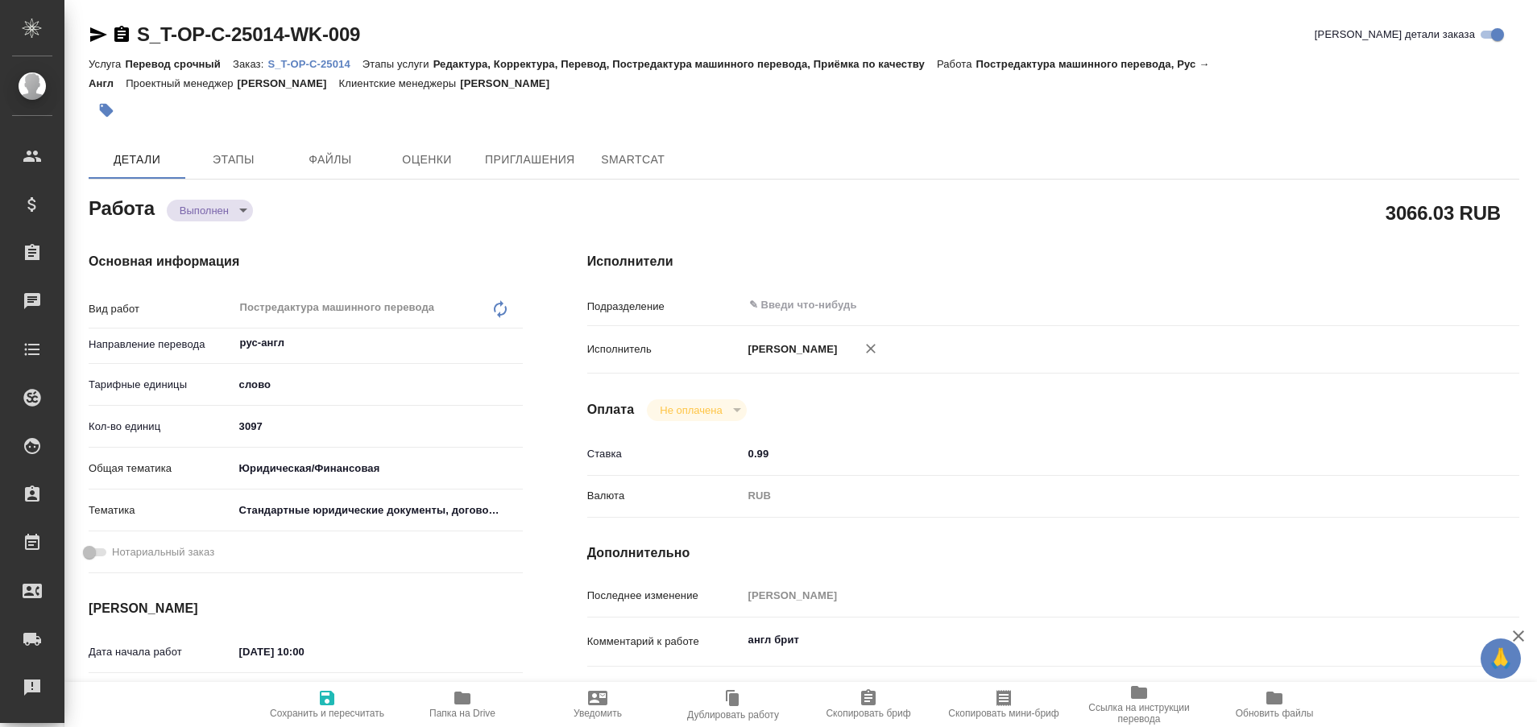
type textarea "x"
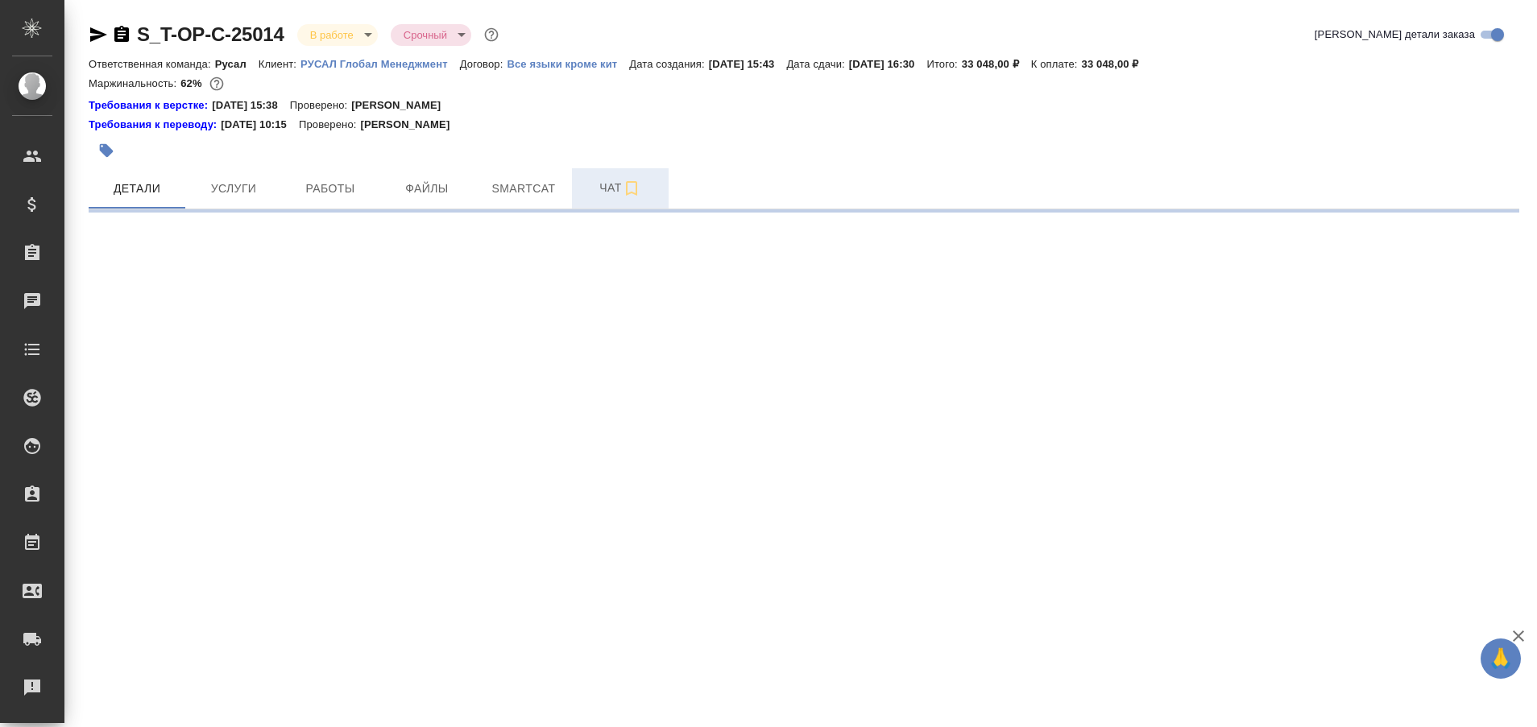
select select "RU"
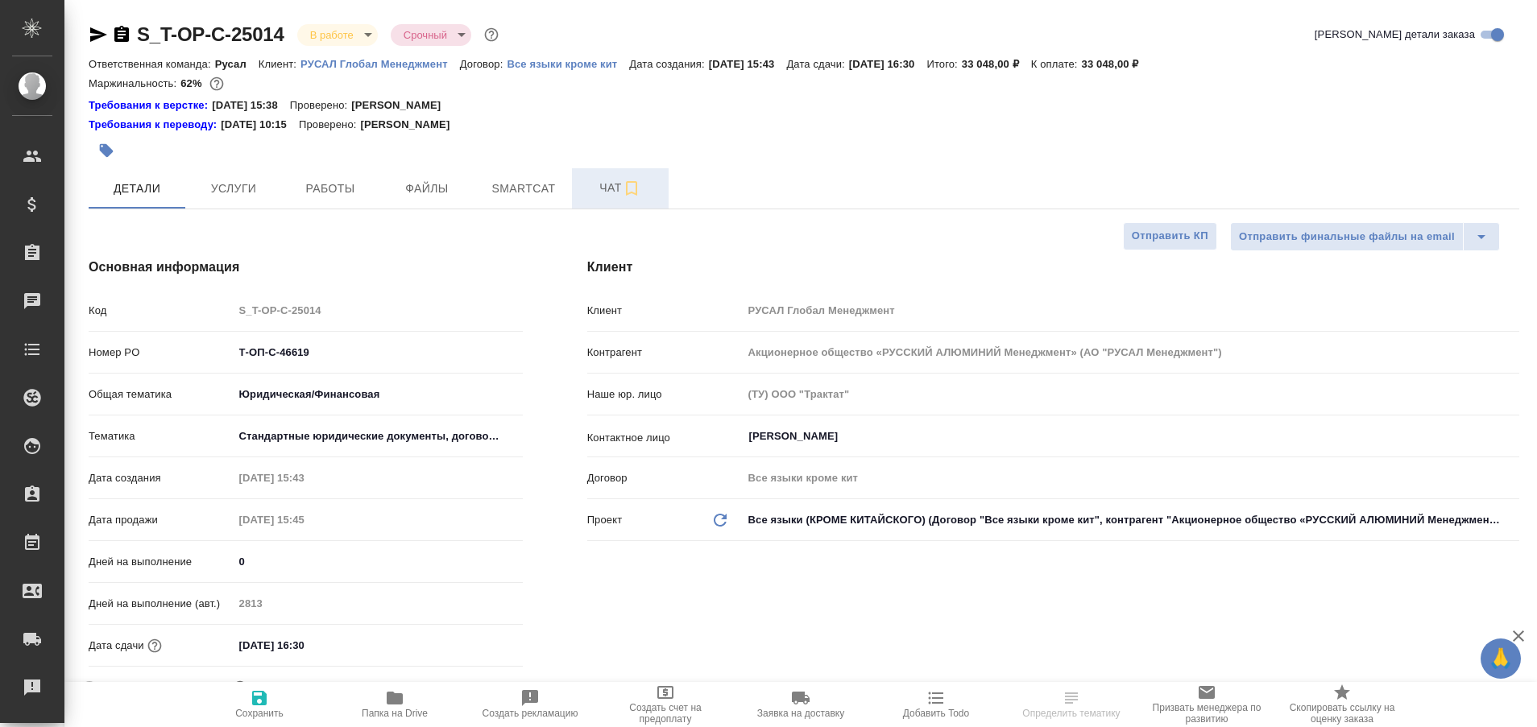
type textarea "x"
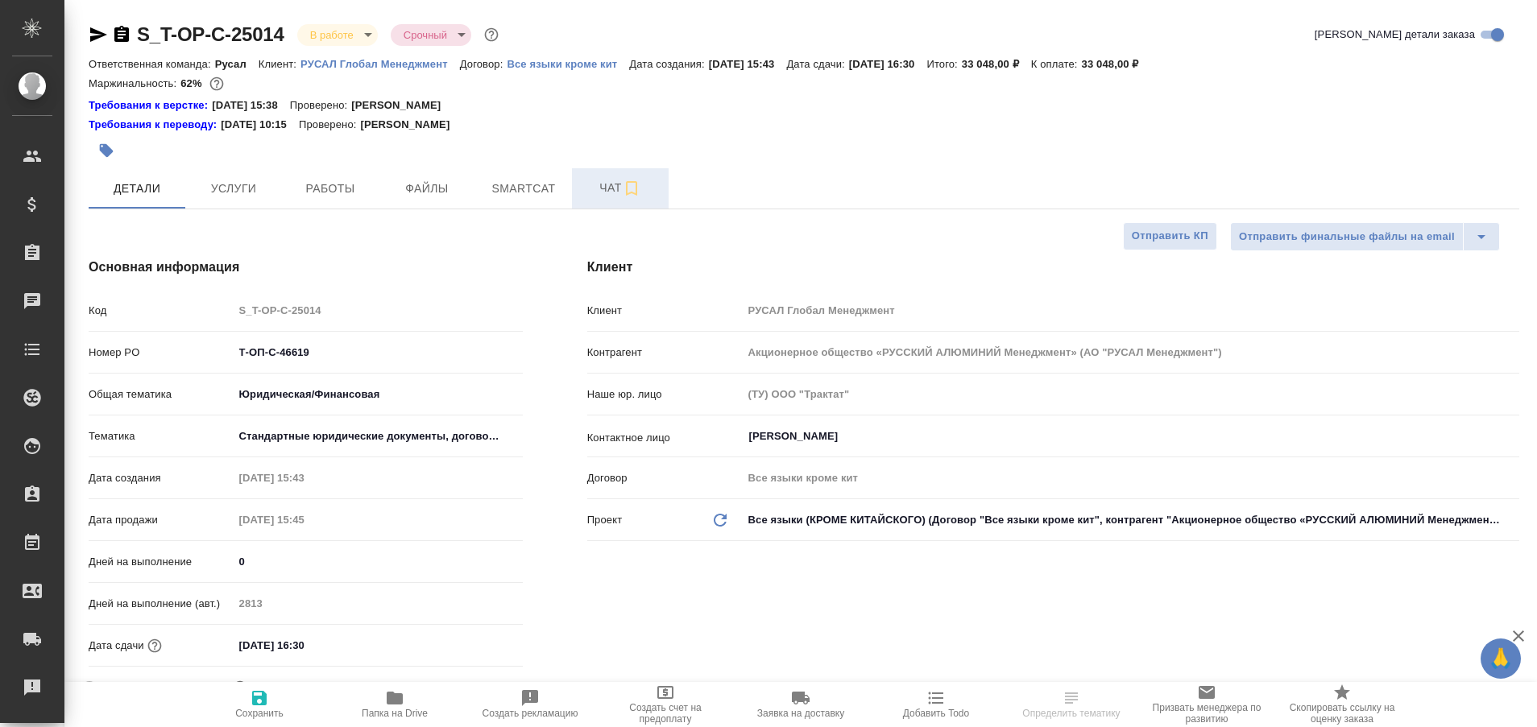
type textarea "x"
type input "[PERSON_NAME]"
type input "Журавлева Александра"
click at [594, 191] on span "Чат" at bounding box center [619, 188] width 77 height 20
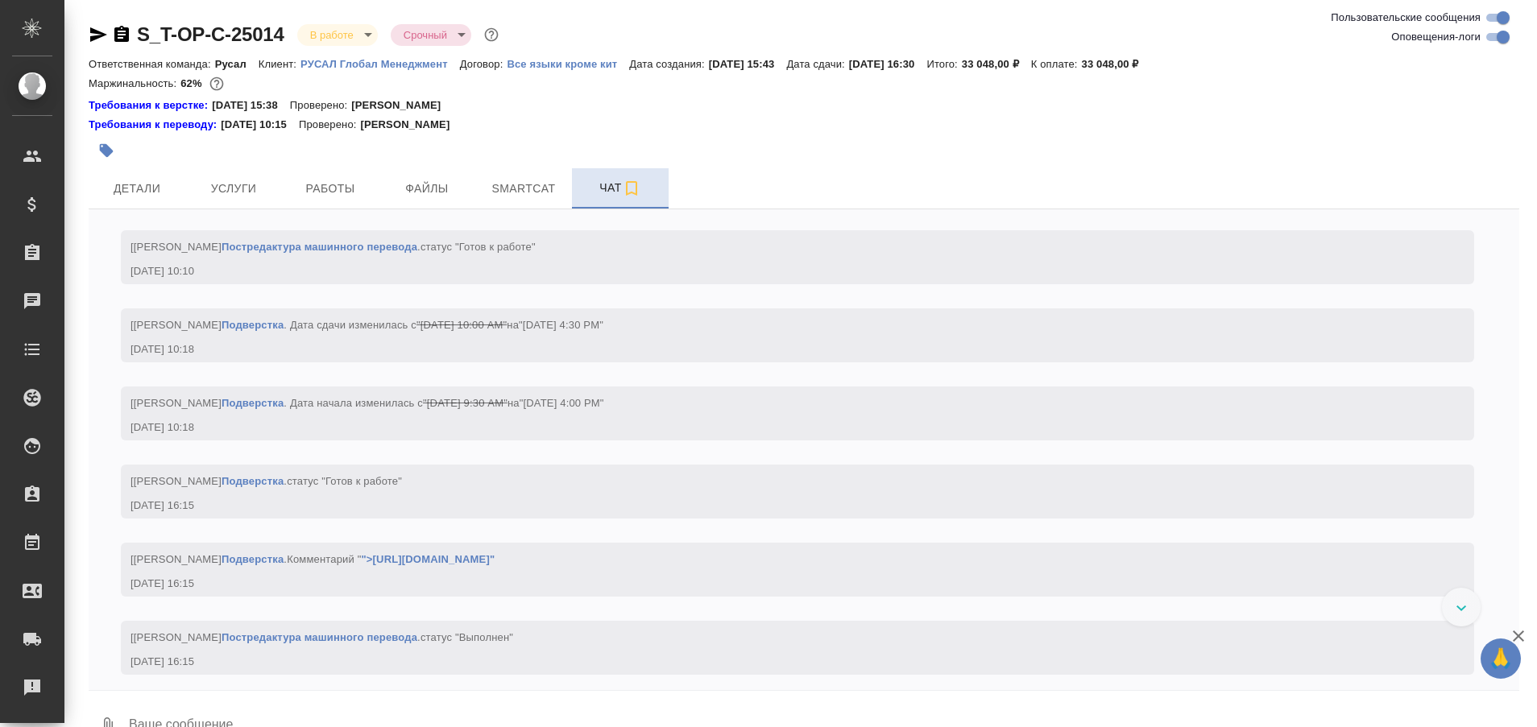
scroll to position [6129, 0]
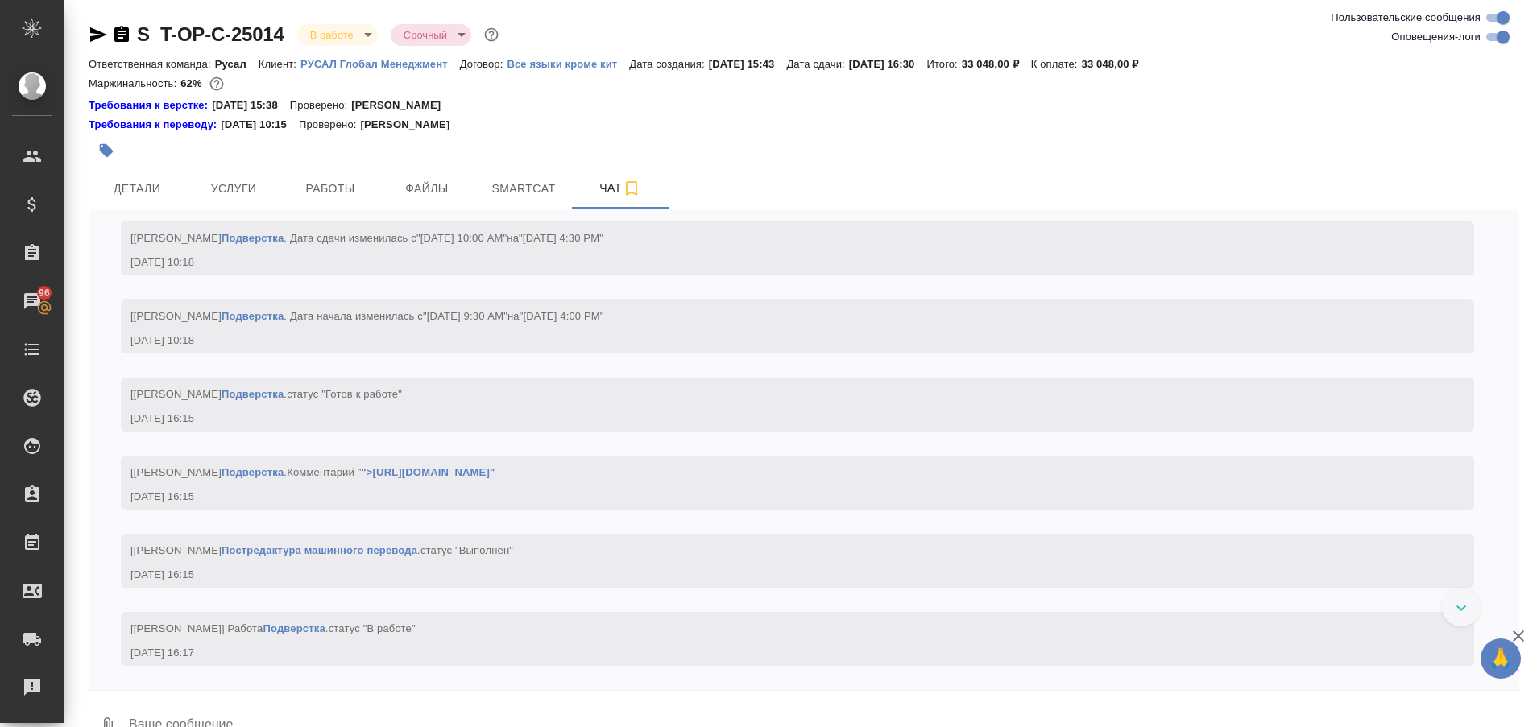
click at [1459, 610] on icon at bounding box center [1461, 609] width 10 height 6
click at [313, 187] on span "Работы" at bounding box center [330, 189] width 77 height 20
